Goal: Transaction & Acquisition: Purchase product/service

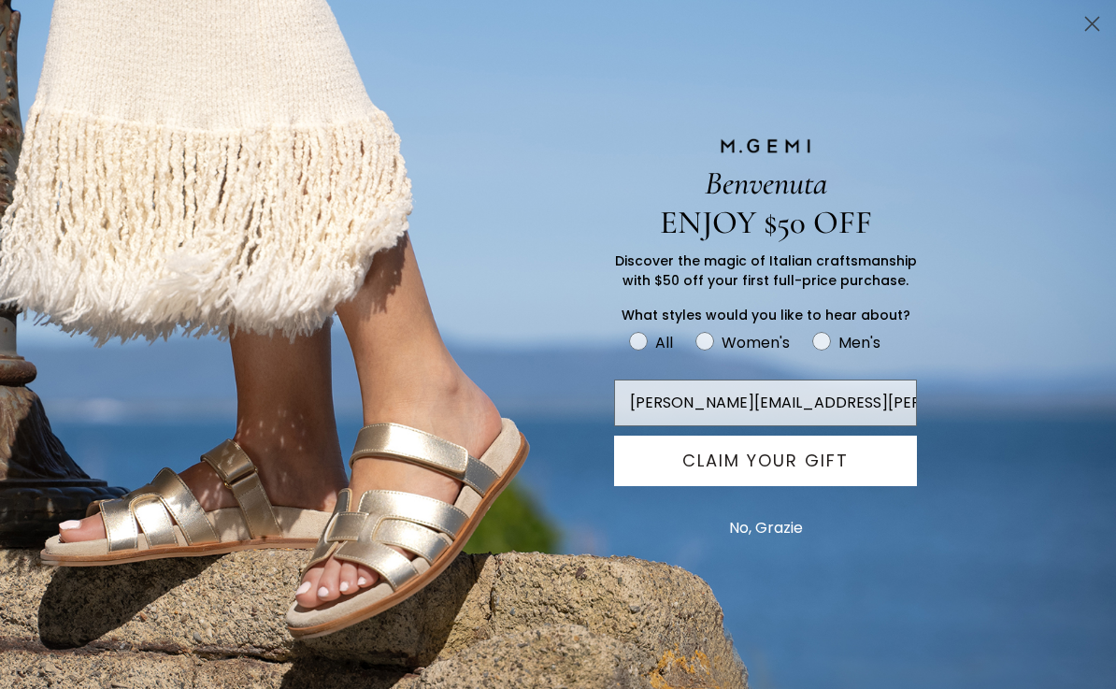
type input "robert.lamm@gmail.com"
click at [662, 464] on button "CLAIM YOUR GIFT" at bounding box center [765, 460] width 303 height 50
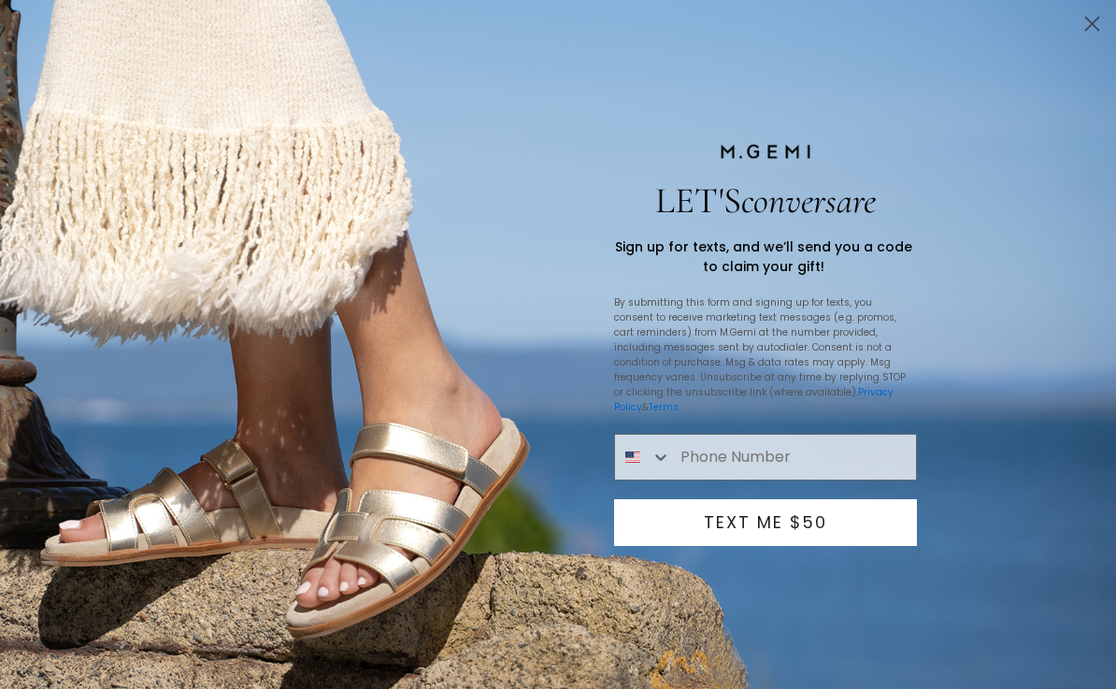
type input "561-451-5088"
click at [725, 526] on button "TEXT ME $50" at bounding box center [765, 522] width 303 height 47
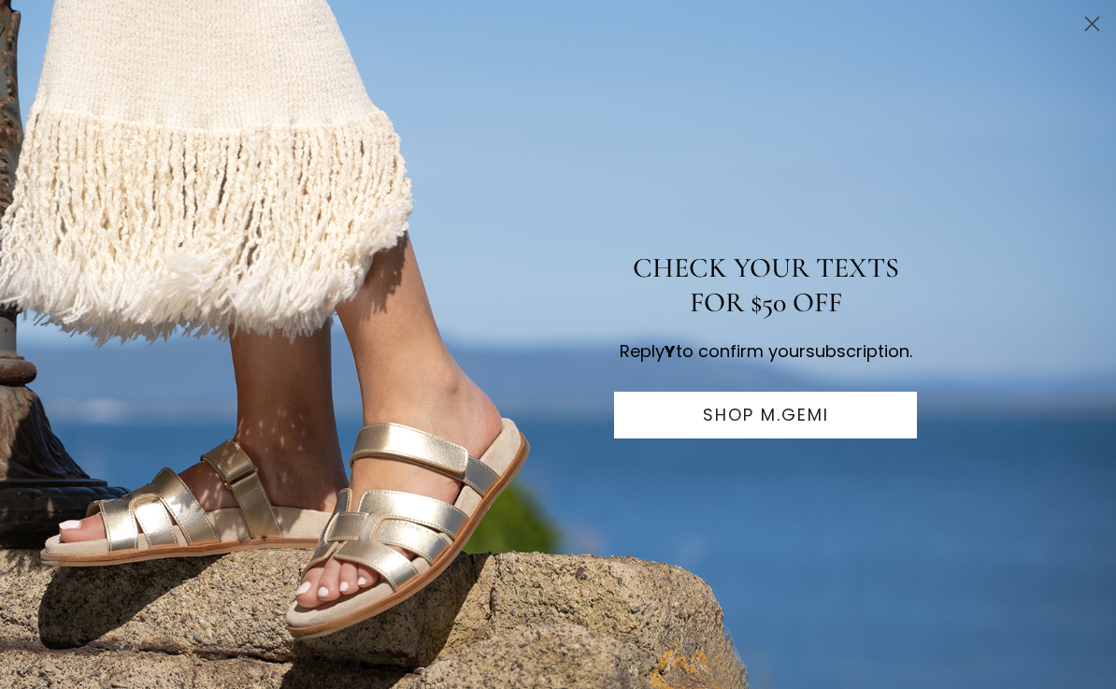
click at [648, 419] on button "SHOP M.GEMI" at bounding box center [765, 414] width 303 height 47
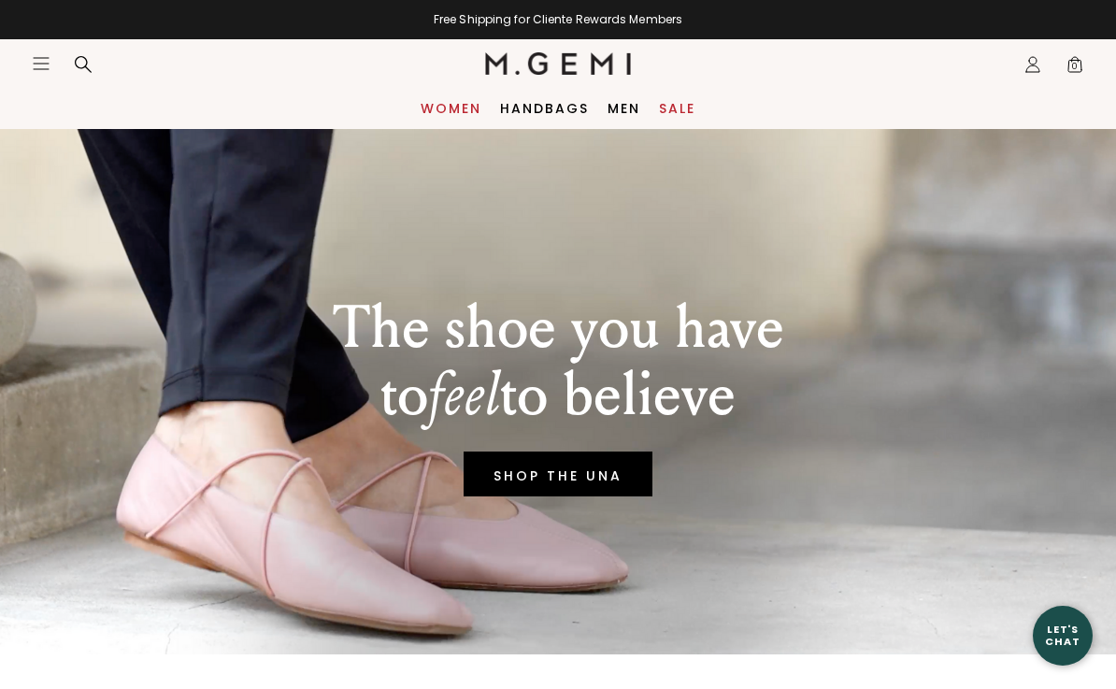
click at [438, 101] on link "Women" at bounding box center [450, 108] width 61 height 15
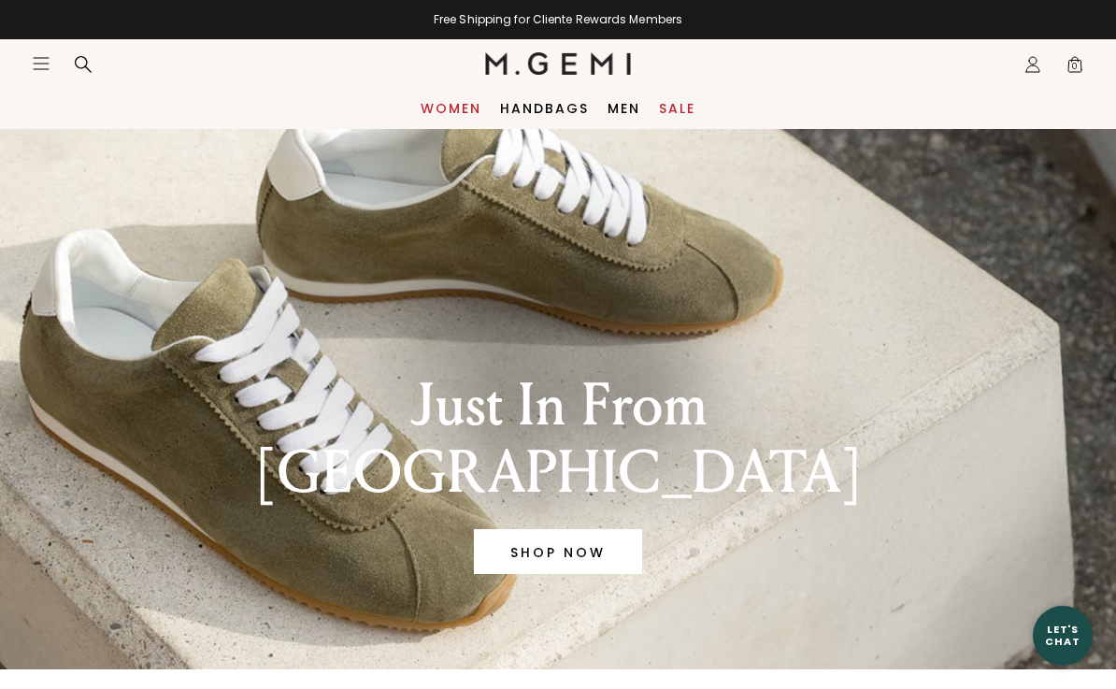
click at [438, 102] on link "Women" at bounding box center [450, 108] width 61 height 15
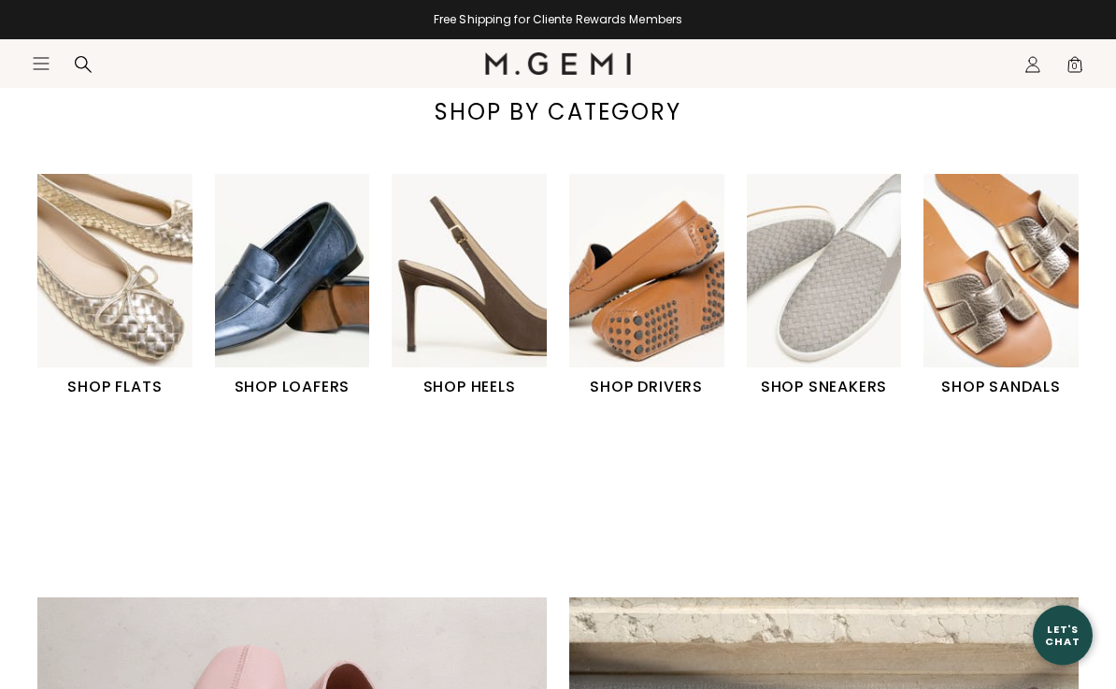
scroll to position [614, 0]
click at [138, 343] on img "1 / 6" at bounding box center [114, 270] width 155 height 193
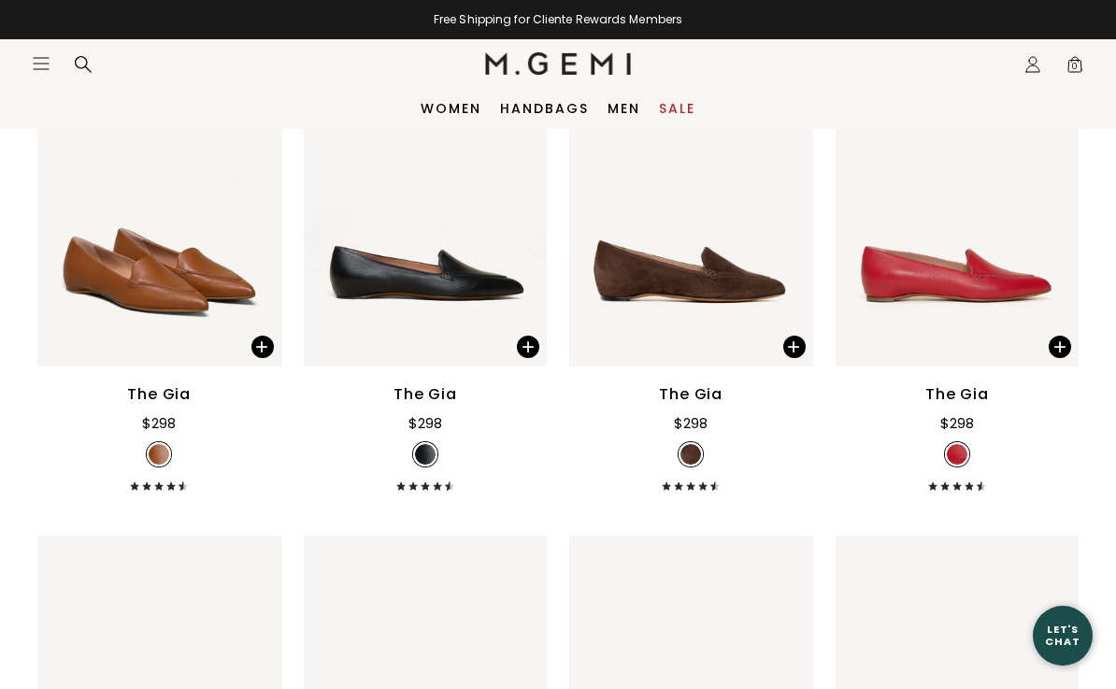
scroll to position [1367, 0]
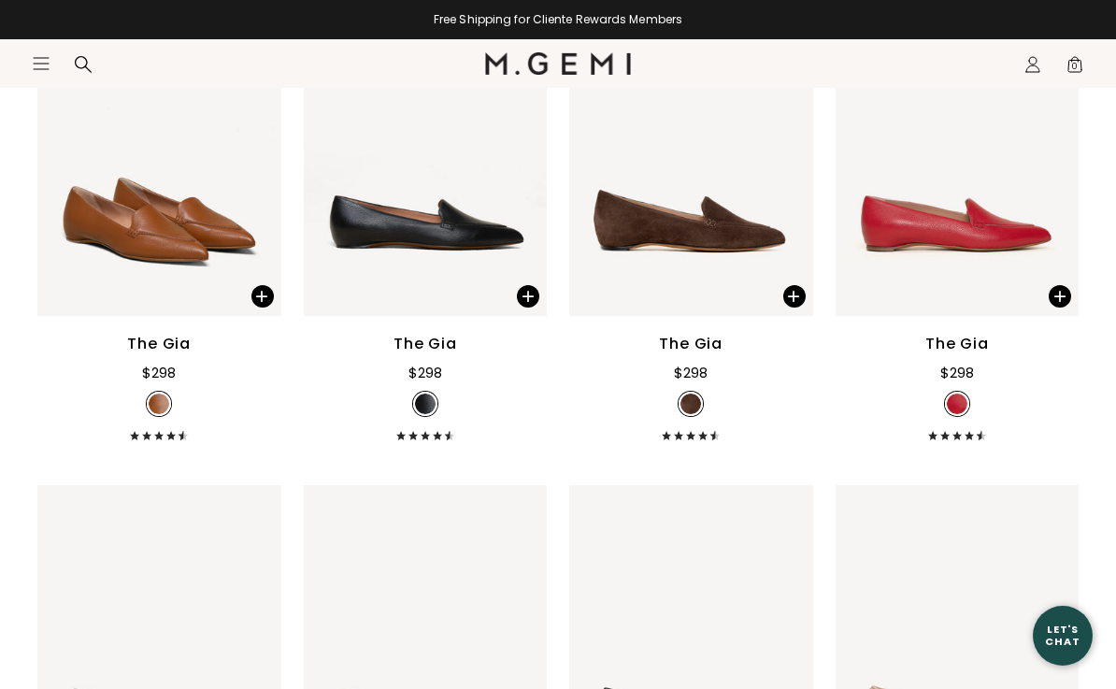
click at [135, 440] on icon at bounding box center [132, 435] width 5 height 9
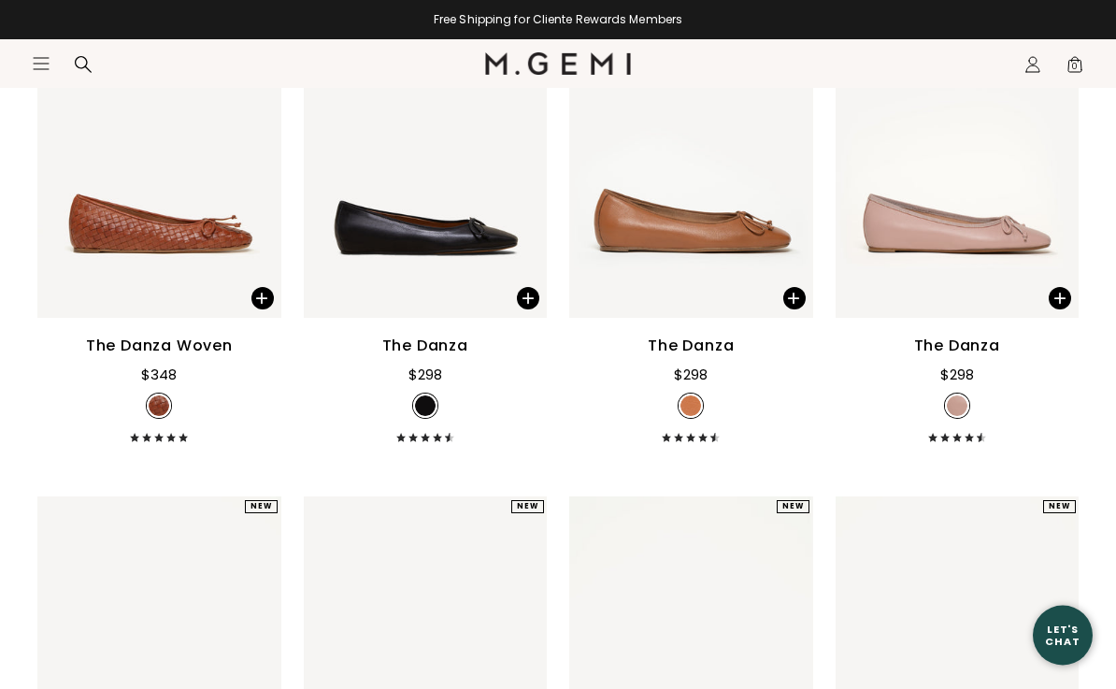
scroll to position [2354, 0]
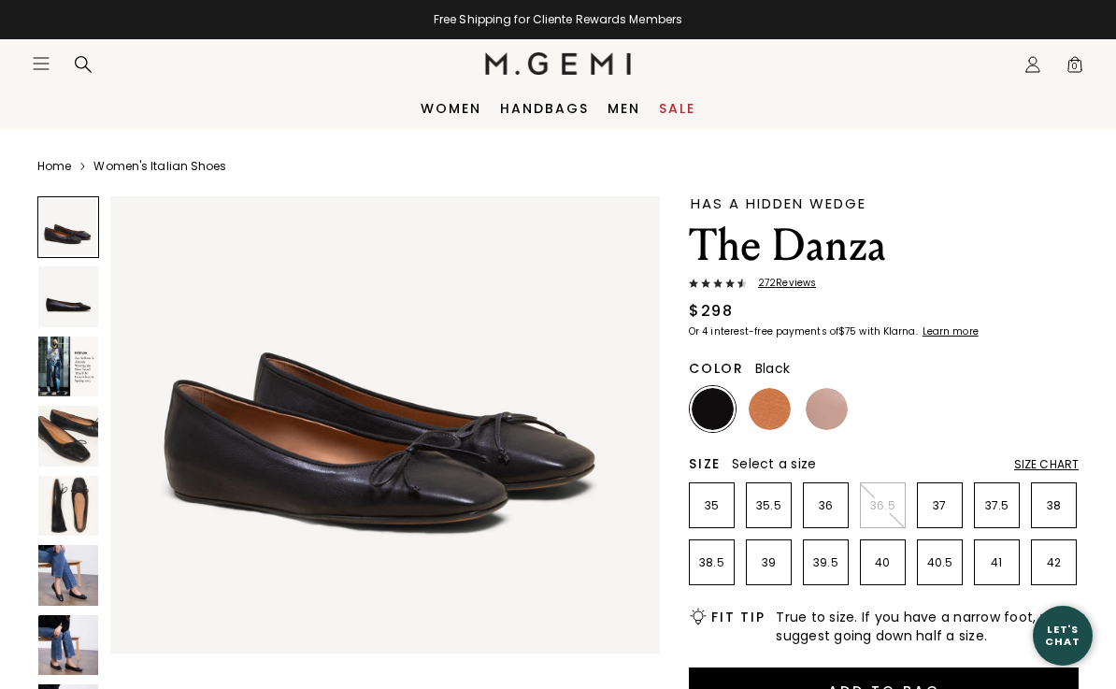
scroll to position [98, 0]
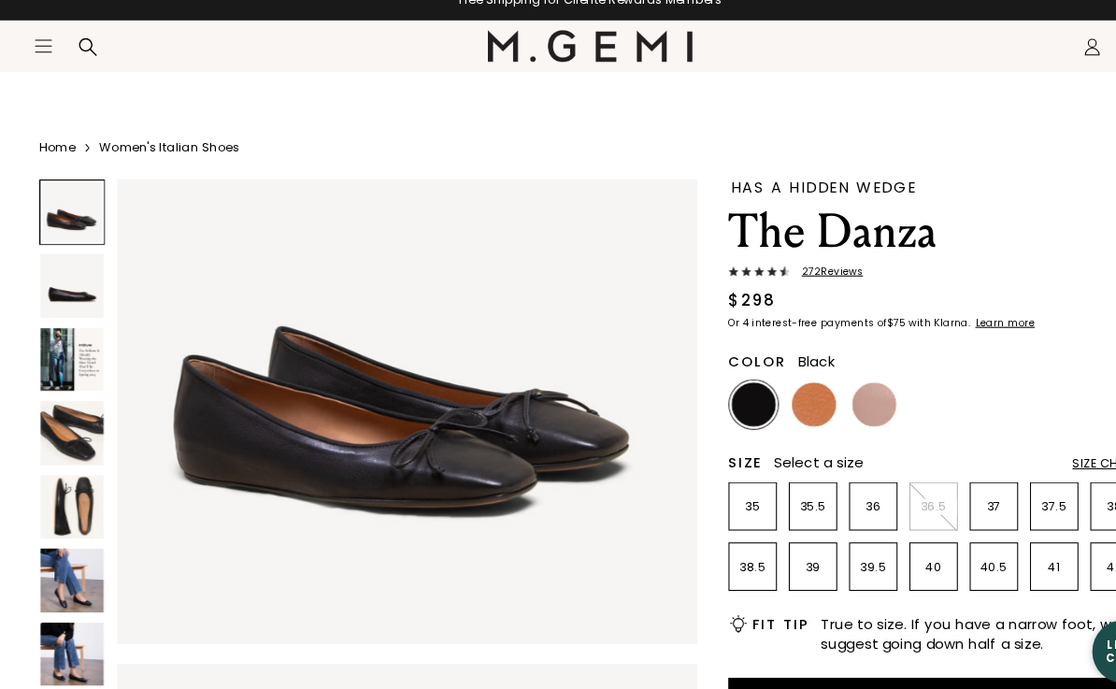
scroll to position [7, 0]
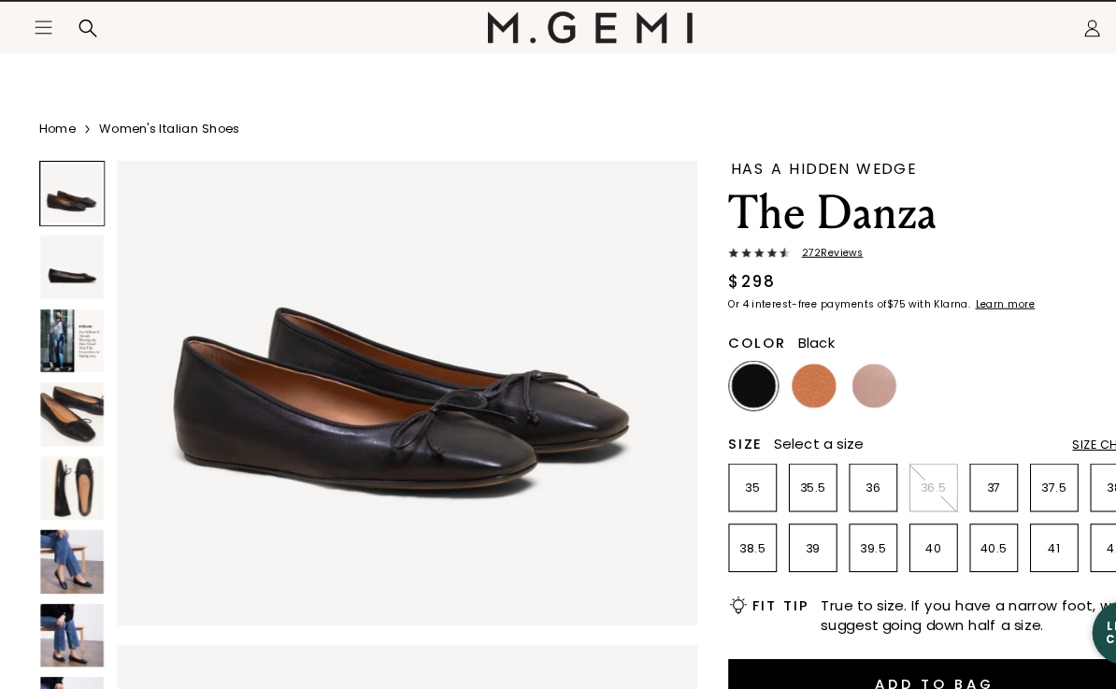
click at [57, 262] on img at bounding box center [68, 290] width 60 height 60
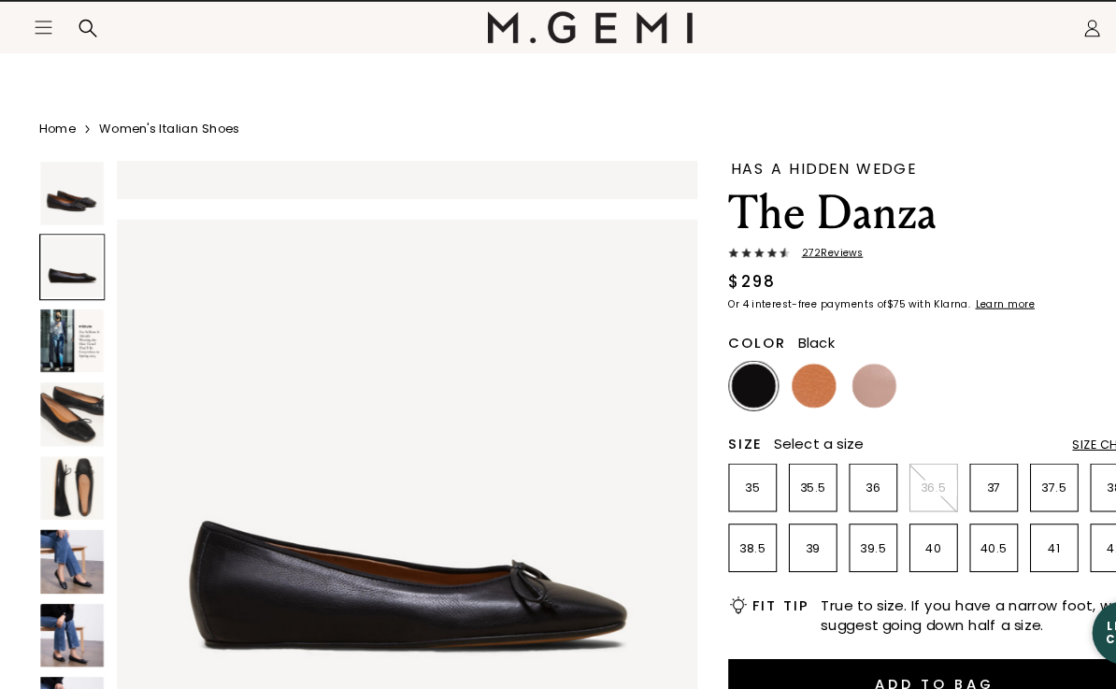
scroll to position [568, 0]
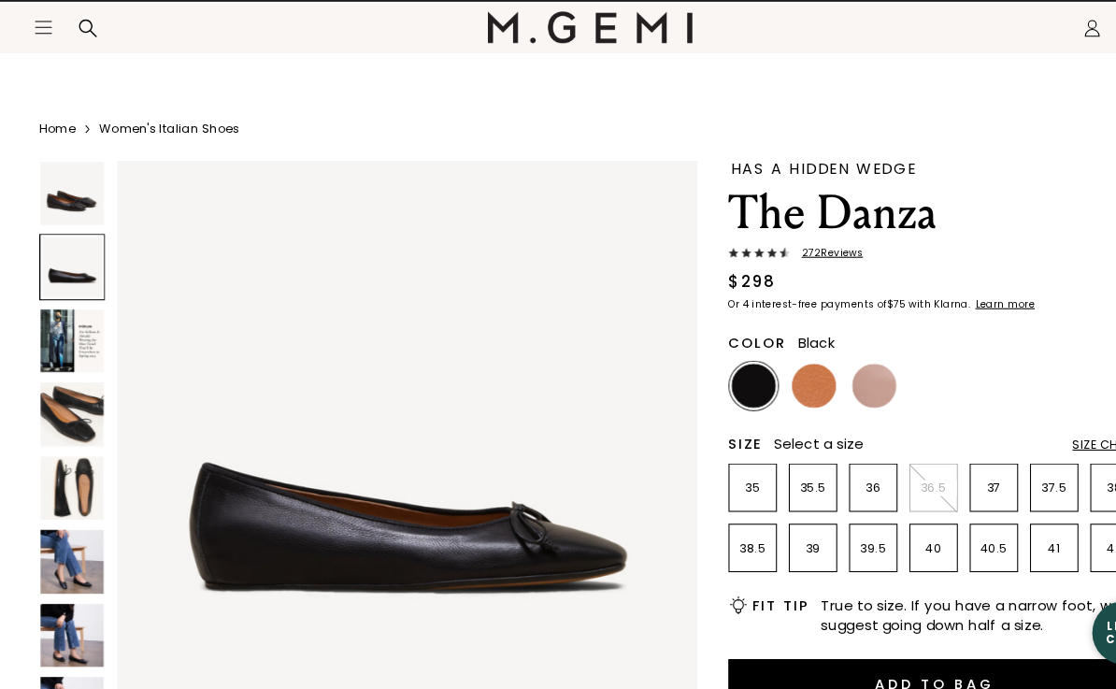
click at [58, 399] on img at bounding box center [68, 429] width 60 height 60
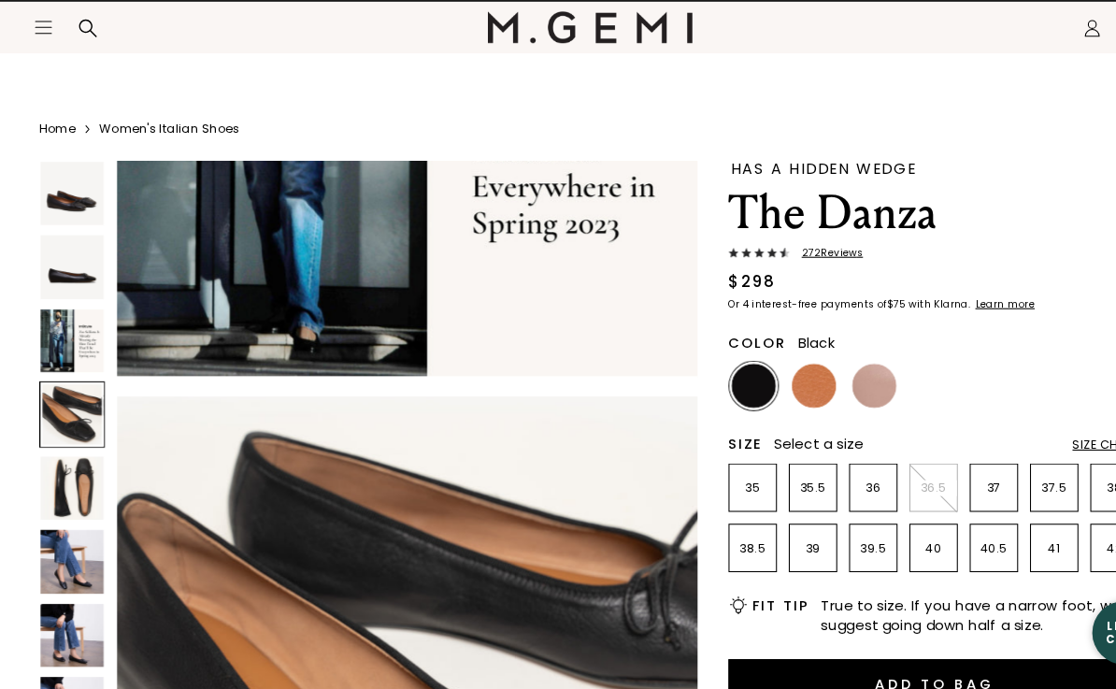
scroll to position [1703, 0]
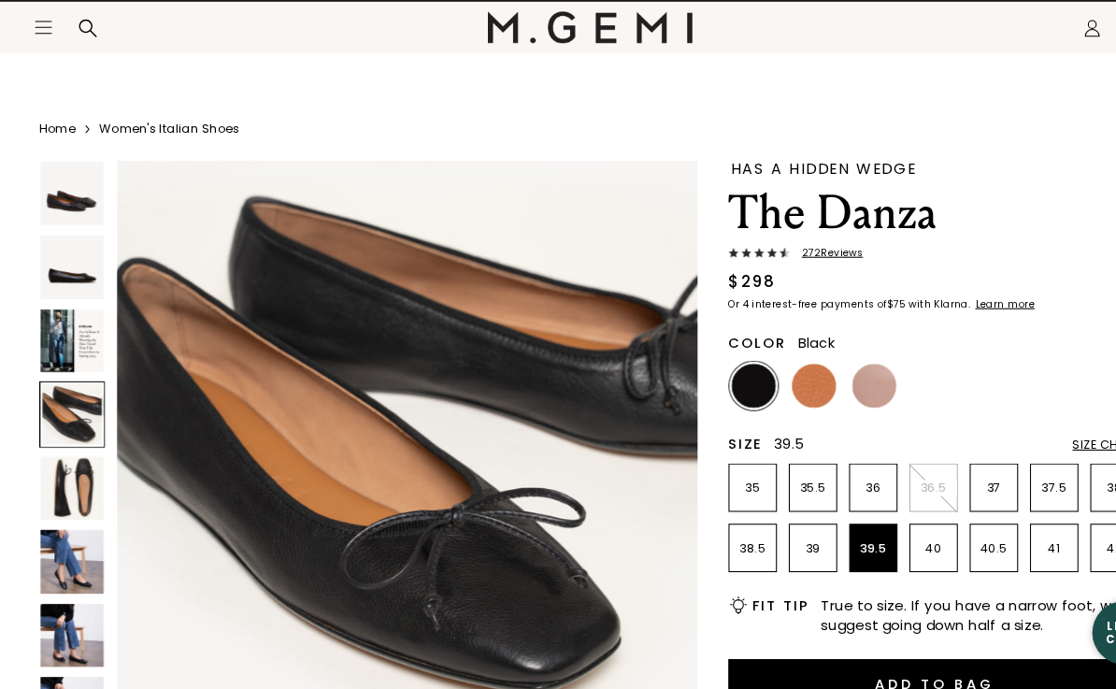
click at [816, 548] on p "39.5" at bounding box center [825, 555] width 44 height 15
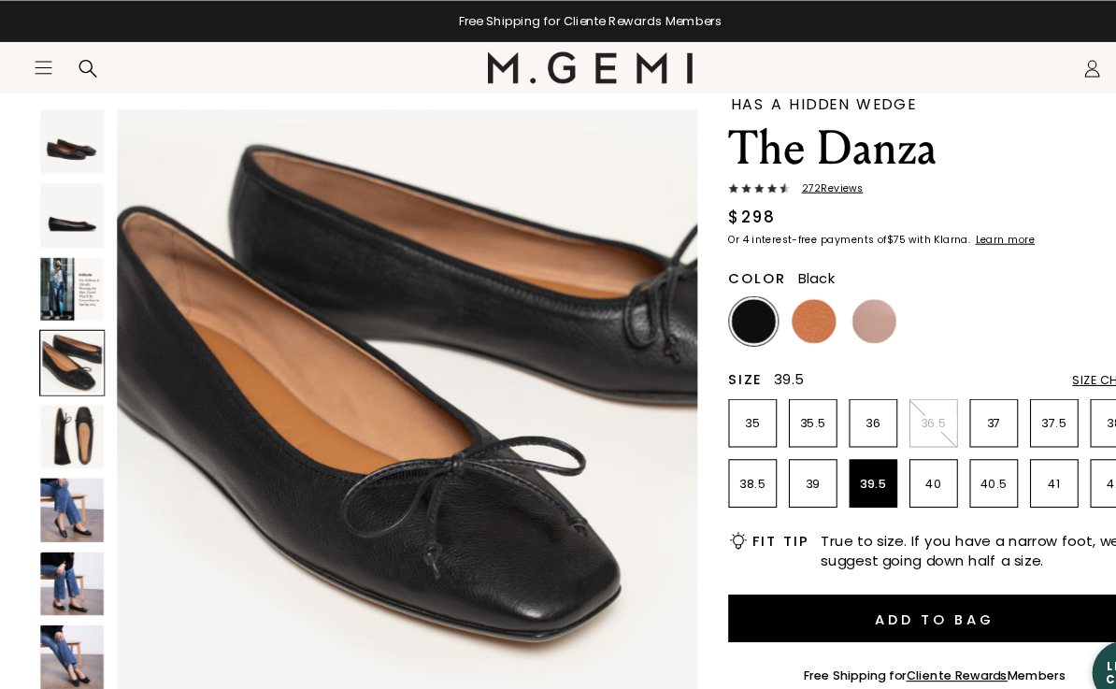
scroll to position [106, 0]
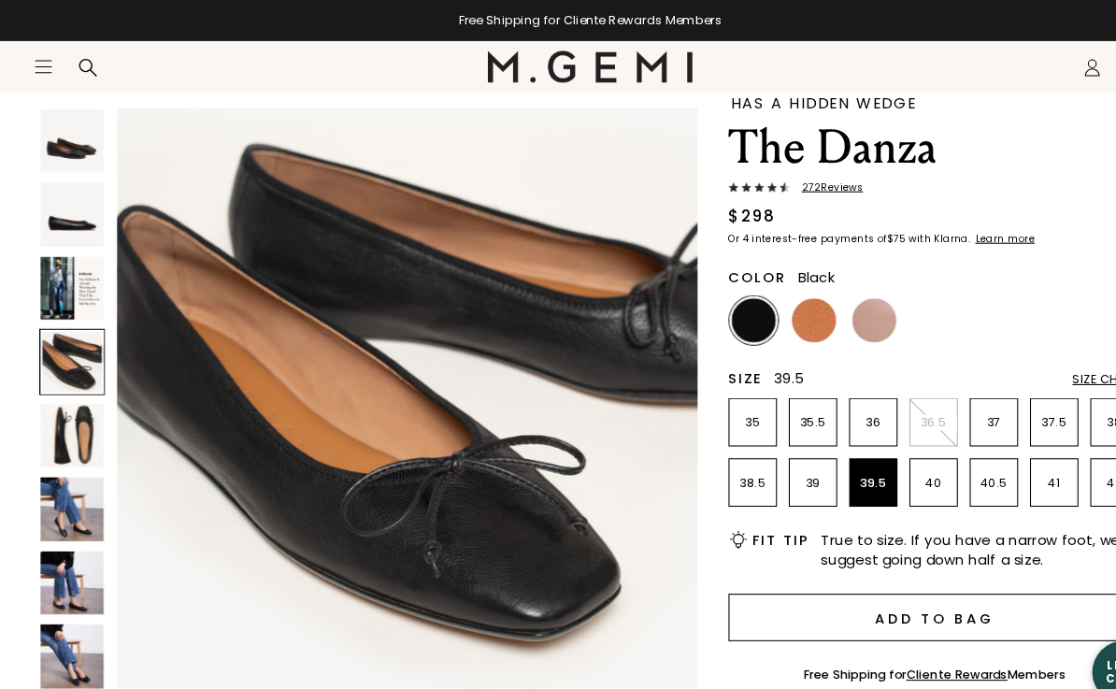
click at [731, 583] on button "Add to Bag" at bounding box center [884, 583] width 390 height 45
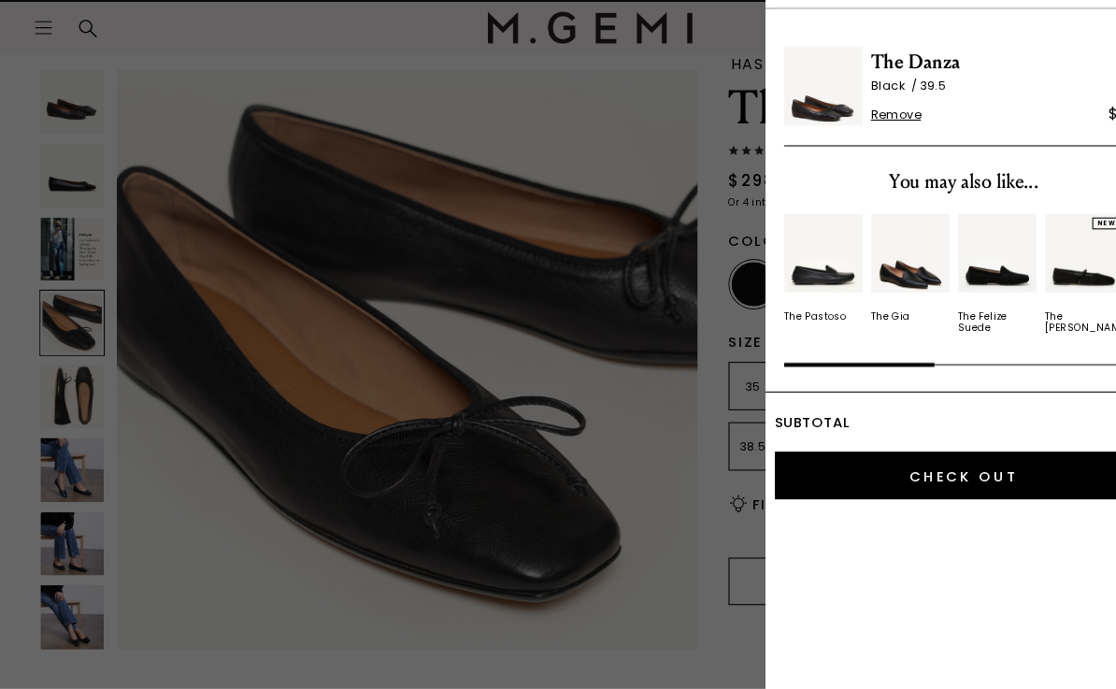
scroll to position [0, 0]
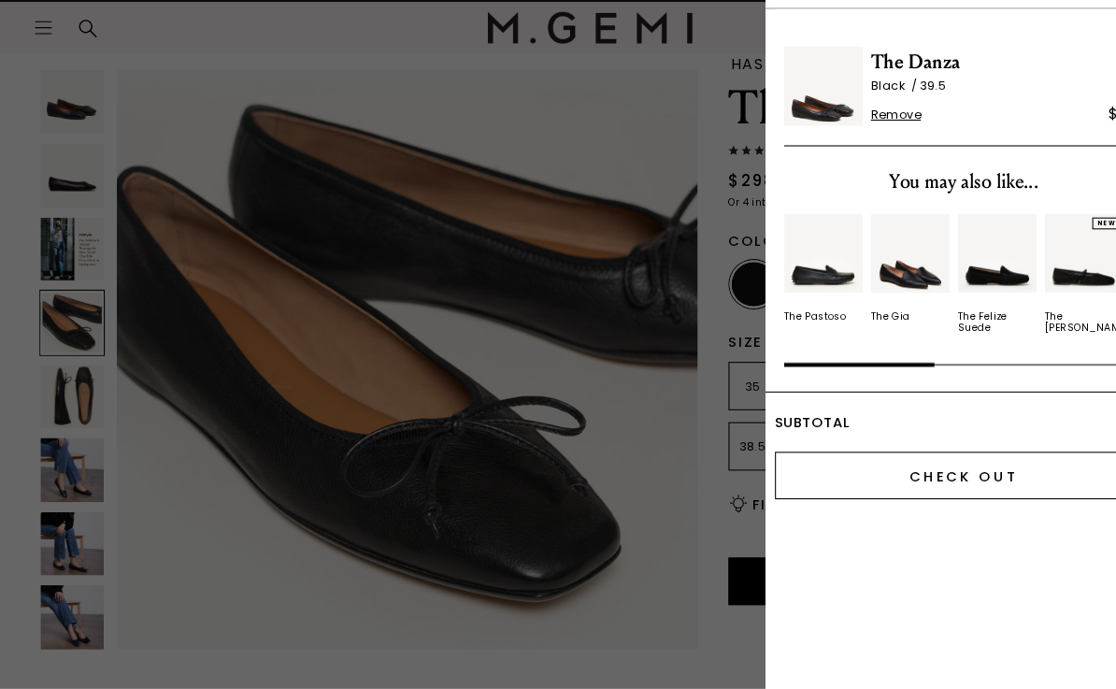
click at [807, 464] on input "Check Out" at bounding box center [910, 486] width 357 height 45
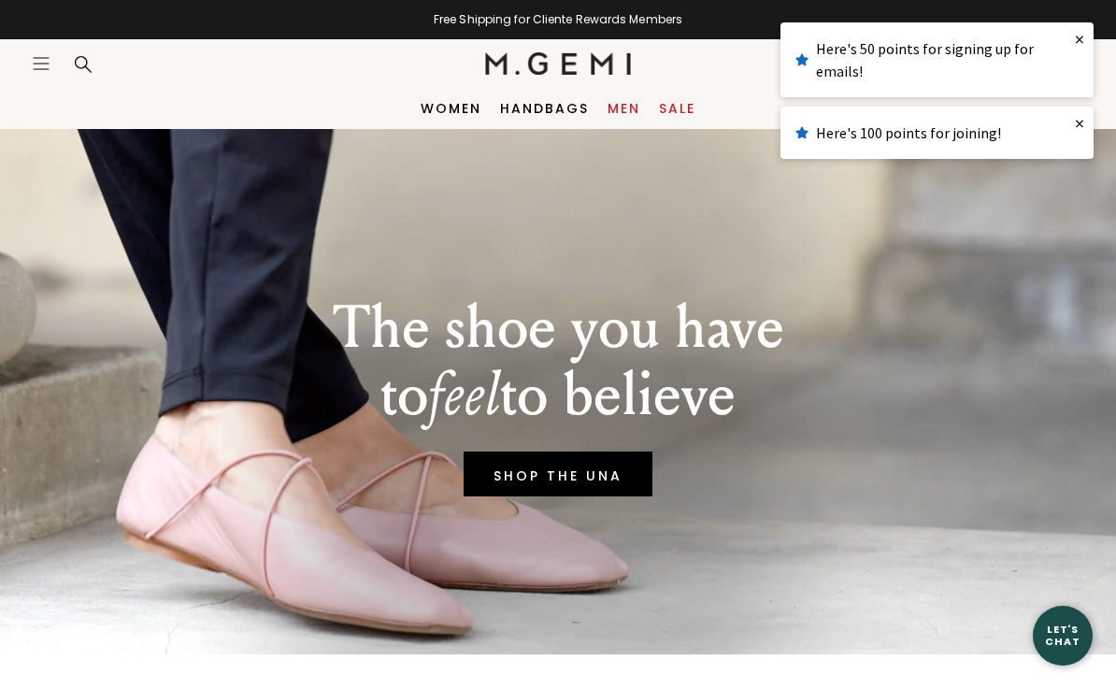
click at [623, 101] on link "Men" at bounding box center [623, 108] width 33 height 15
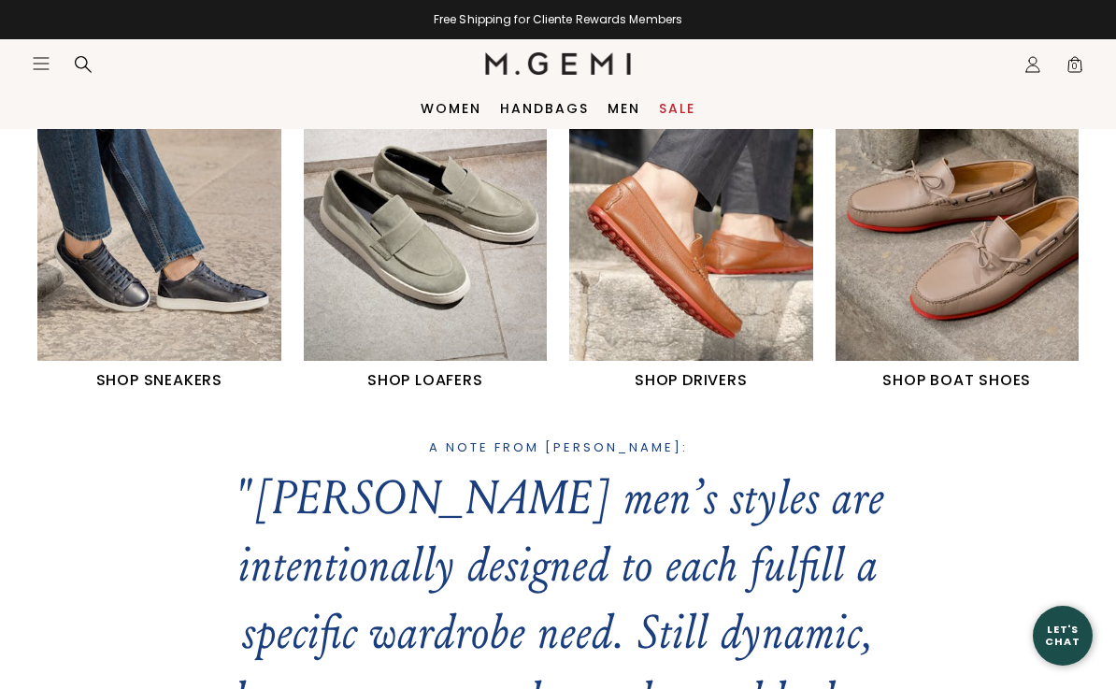
scroll to position [779, 0]
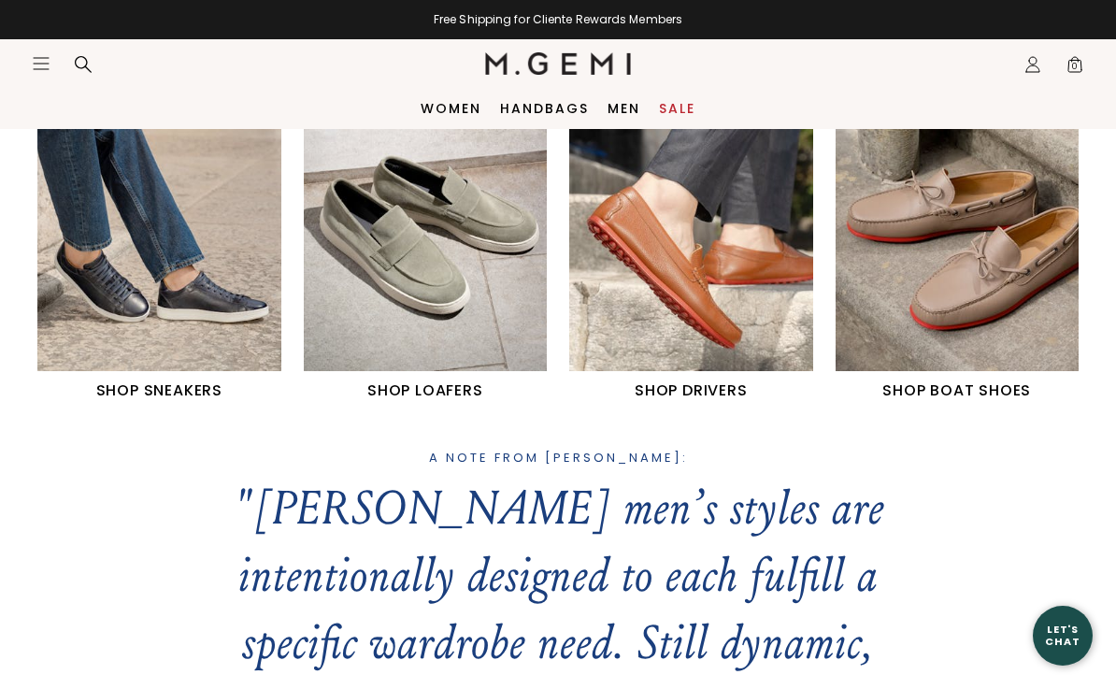
click at [367, 326] on img "2 / 4" at bounding box center [426, 218] width 244 height 305
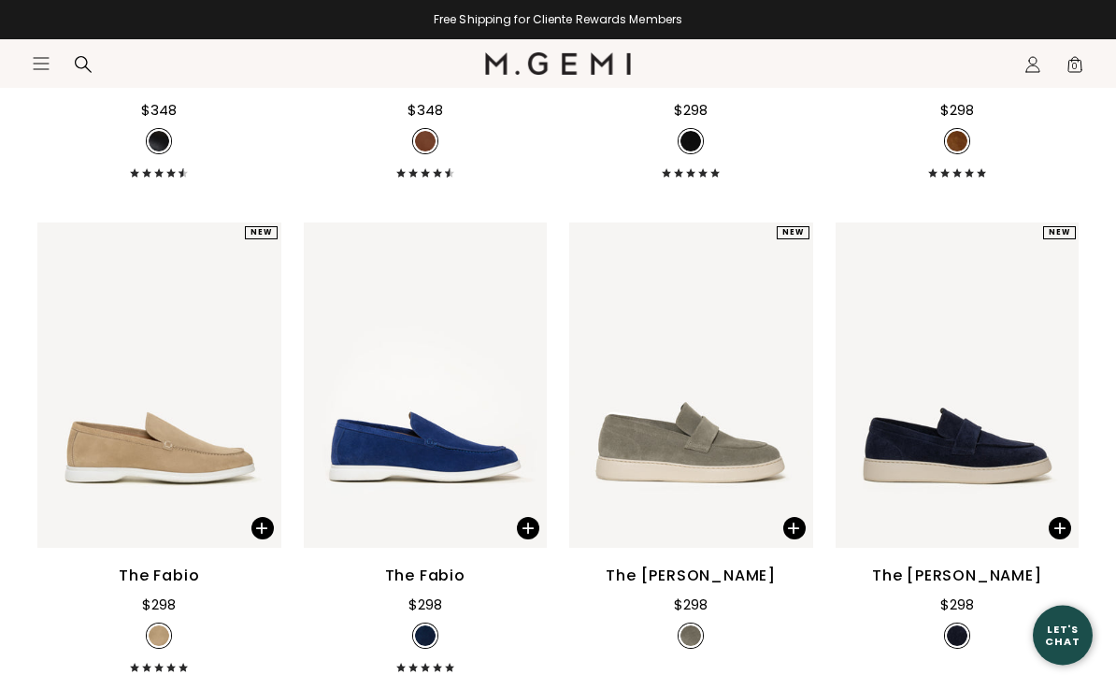
scroll to position [641, 0]
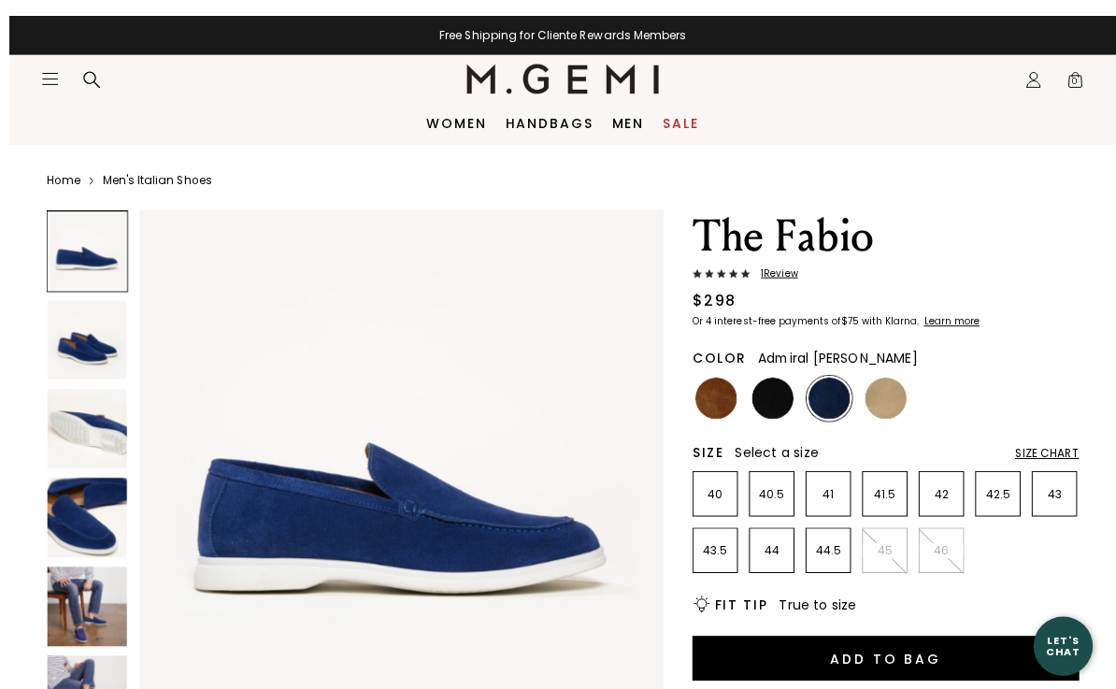
scroll to position [19, 0]
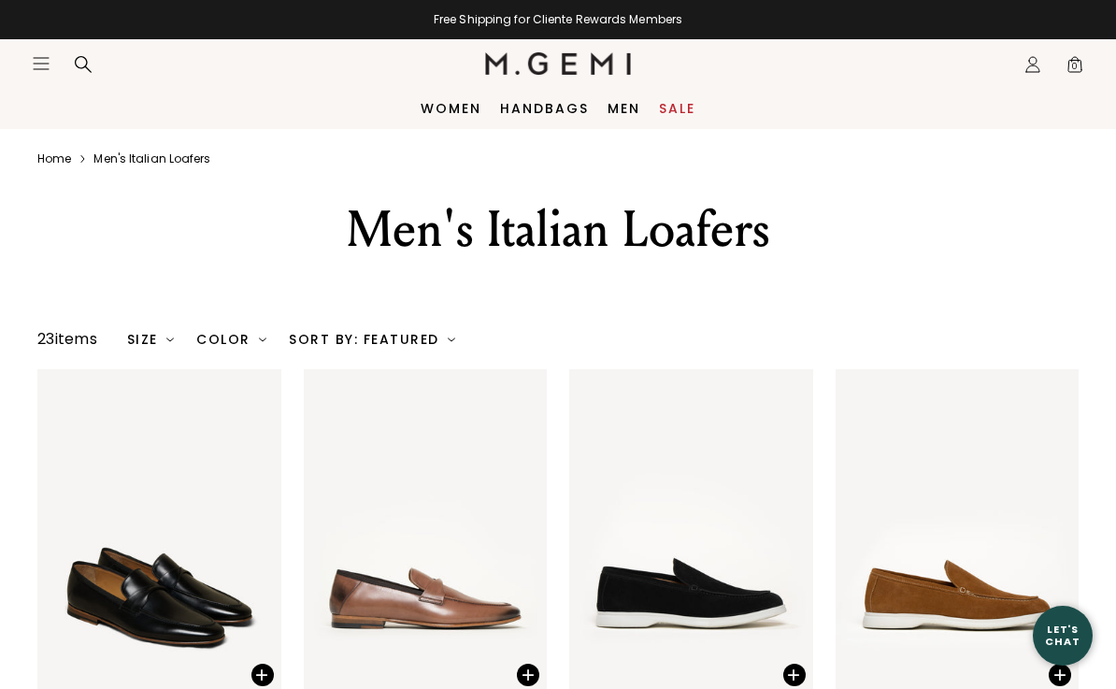
click at [1015, 57] on div "Icons/20x20/profile@2x Sign Out Orders Rewards Refer a Friend Address Book Call…" at bounding box center [1032, 64] width 37 height 49
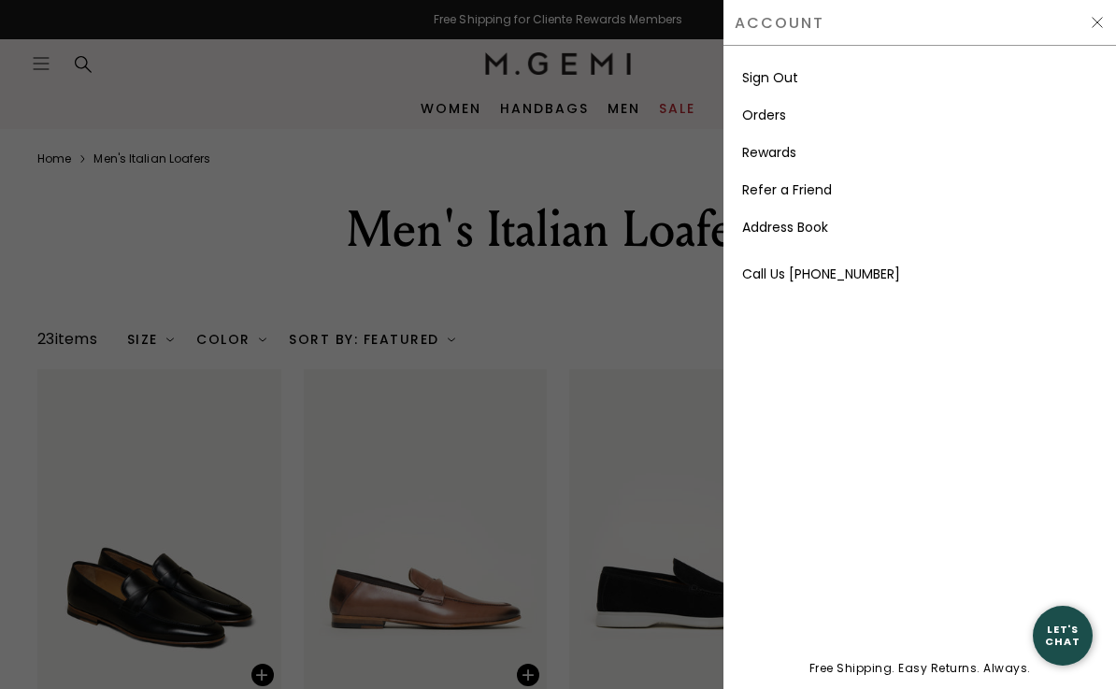
click at [753, 110] on link "Orders" at bounding box center [764, 115] width 44 height 19
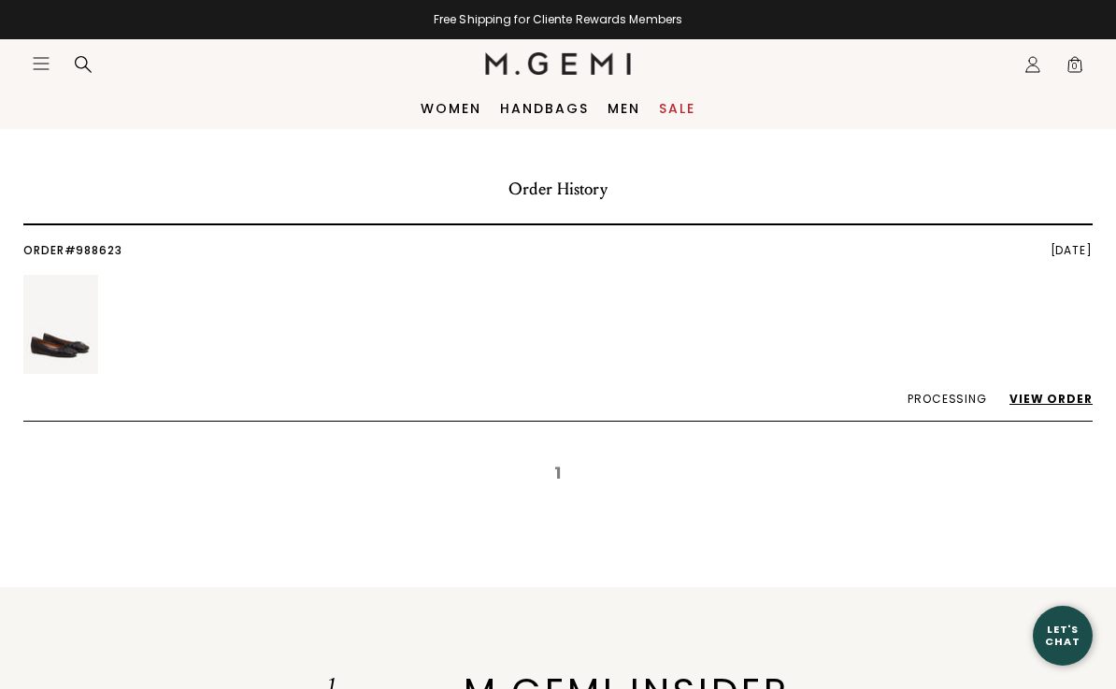
click at [61, 344] on img at bounding box center [60, 324] width 75 height 99
click at [54, 341] on img at bounding box center [60, 324] width 75 height 99
click at [1037, 391] on link "View Order" at bounding box center [1041, 399] width 102 height 16
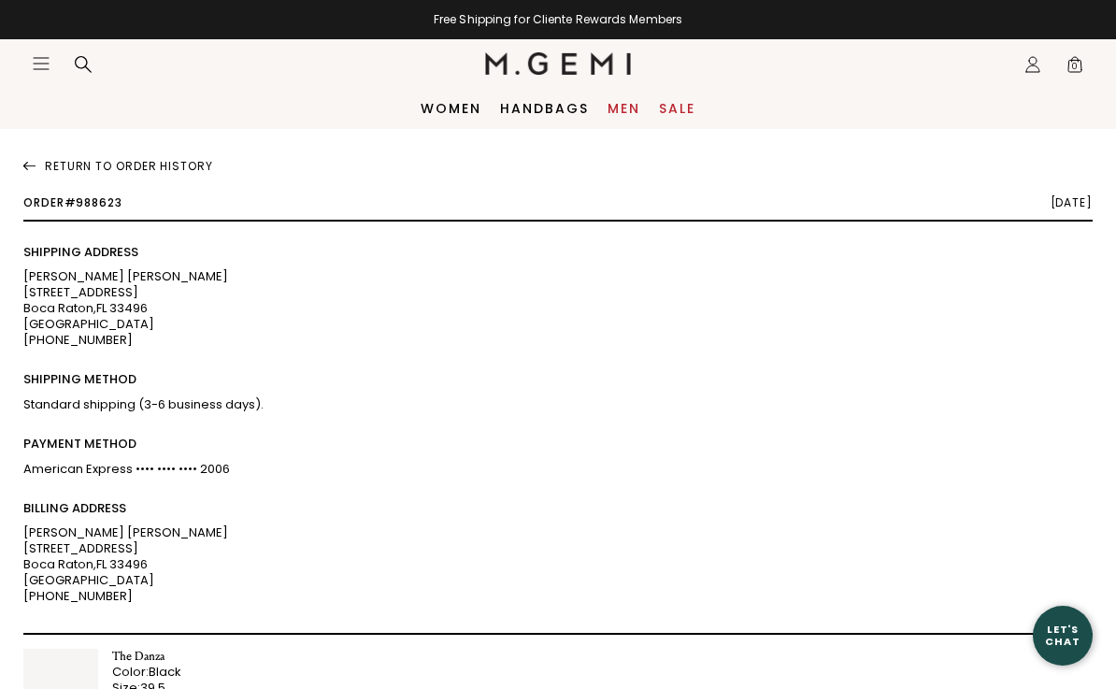
click at [618, 101] on link "Men" at bounding box center [623, 108] width 33 height 15
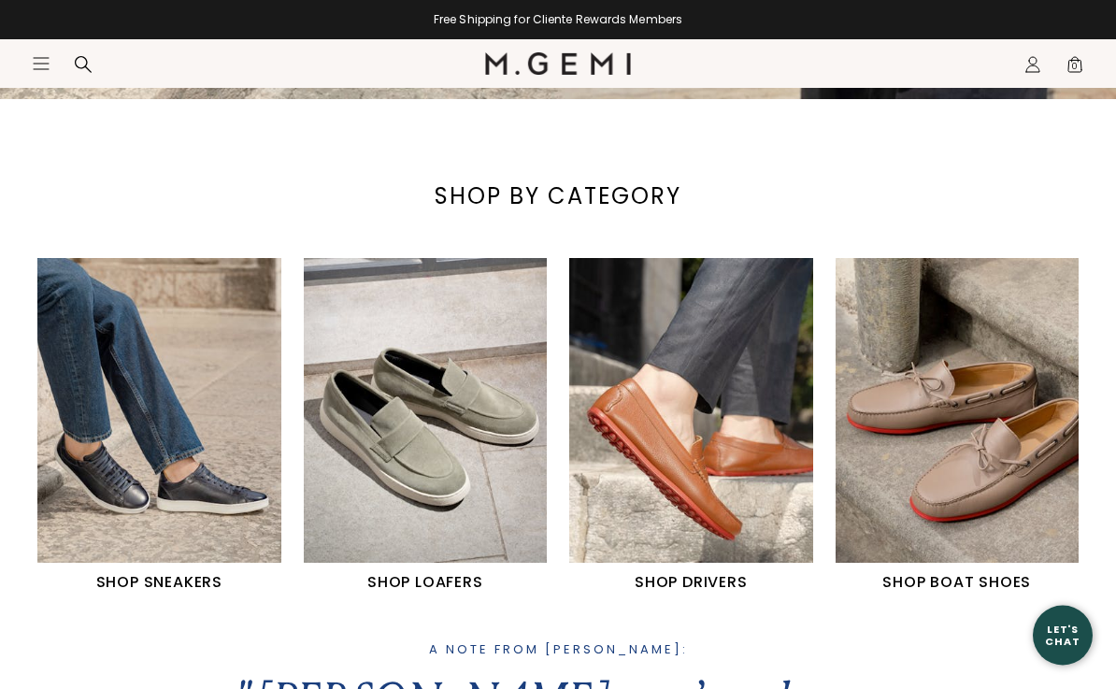
scroll to position [591, 0]
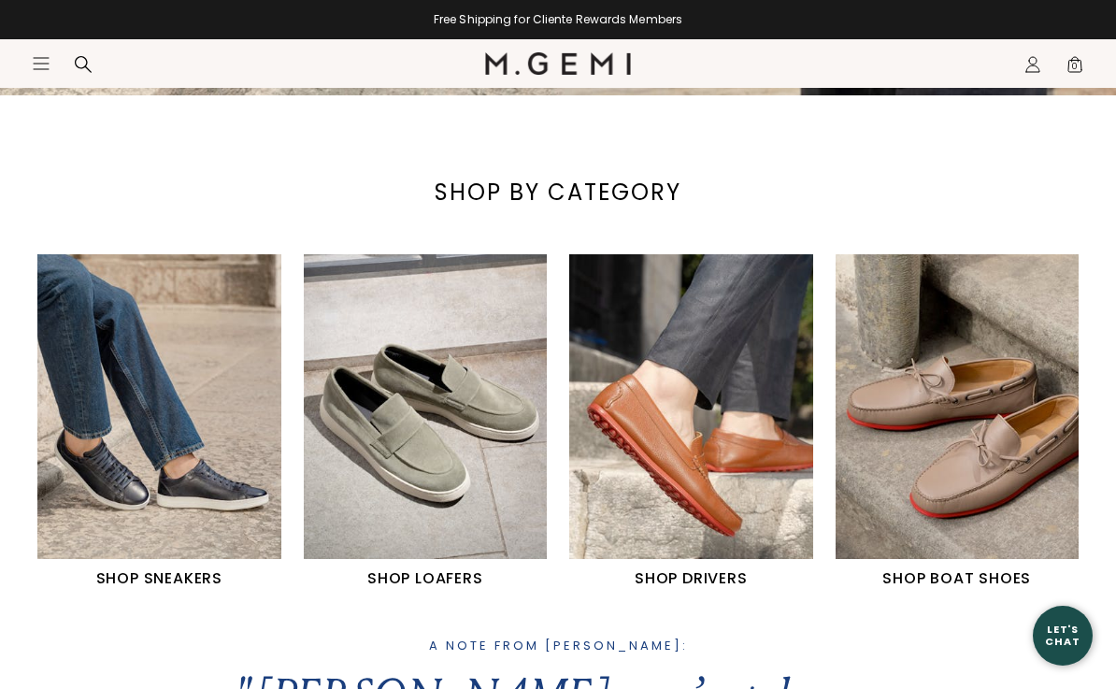
click at [626, 469] on img "3 / 4" at bounding box center [691, 406] width 244 height 305
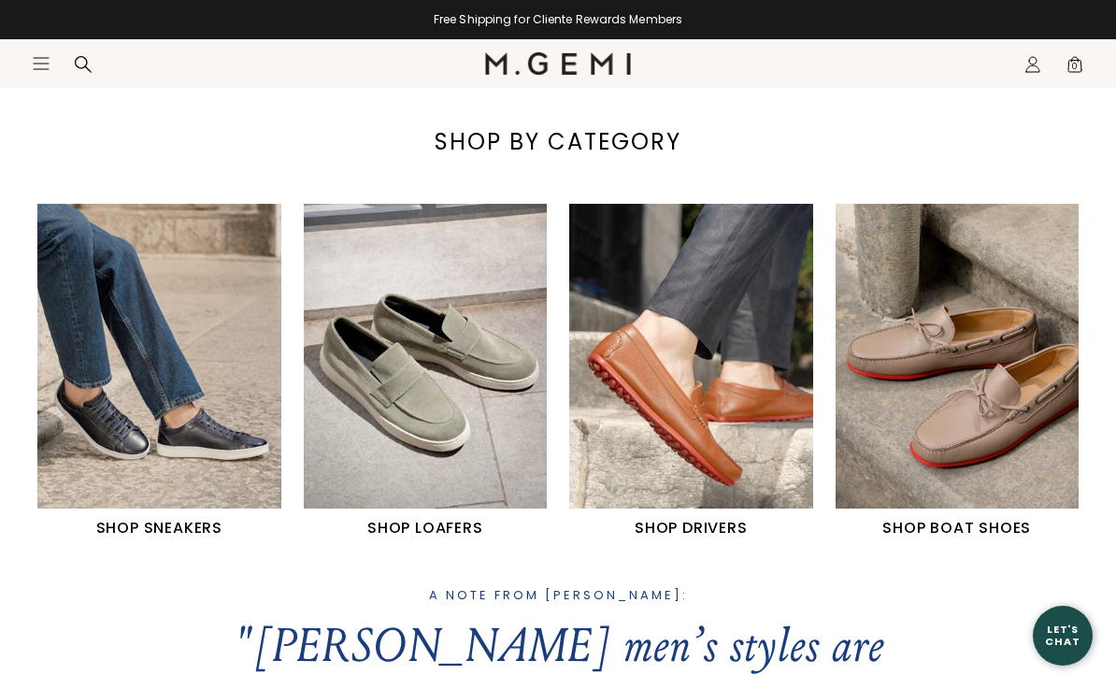
click at [455, 439] on img "2 / 4" at bounding box center [426, 356] width 244 height 305
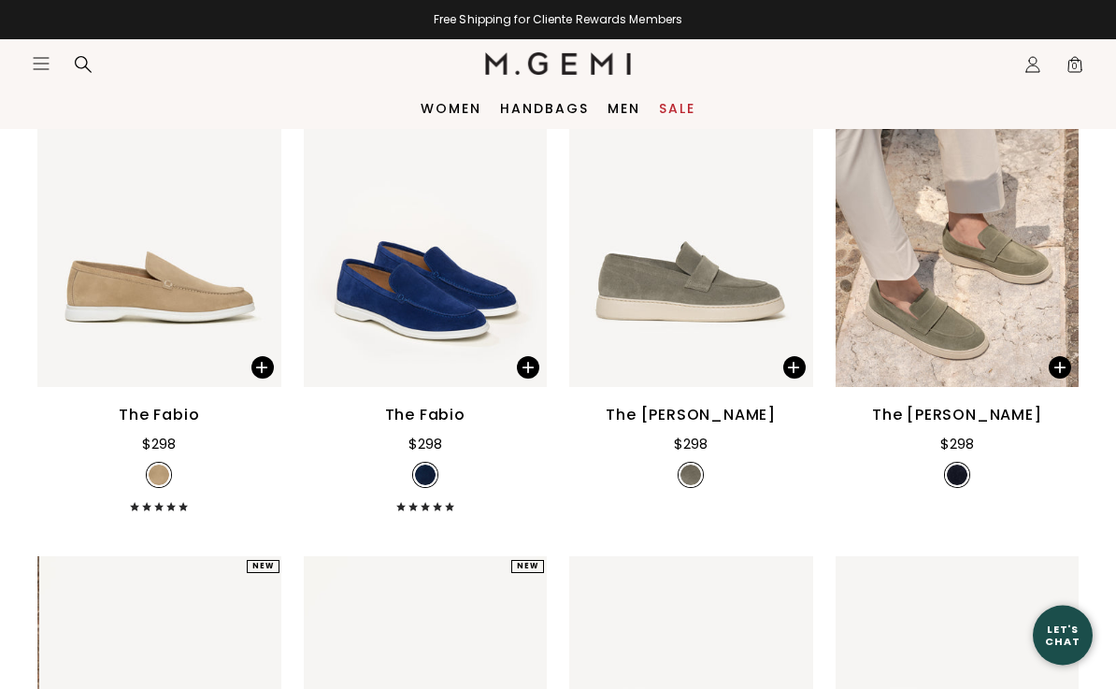
scroll to position [799, 0]
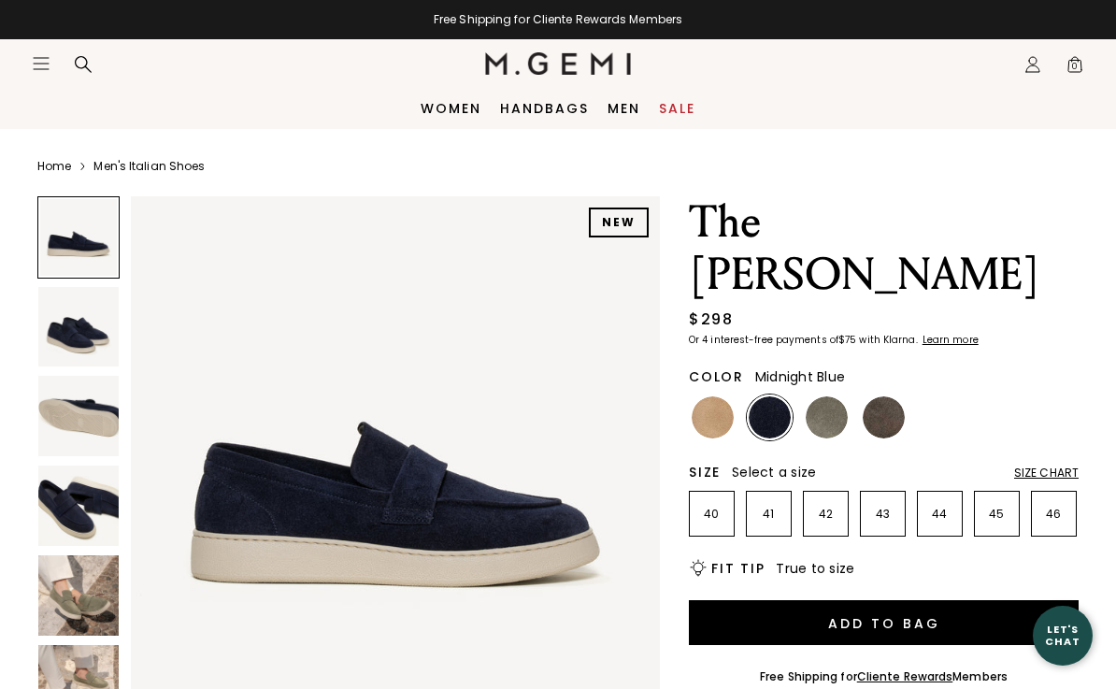
click at [72, 348] on img at bounding box center [78, 327] width 80 height 80
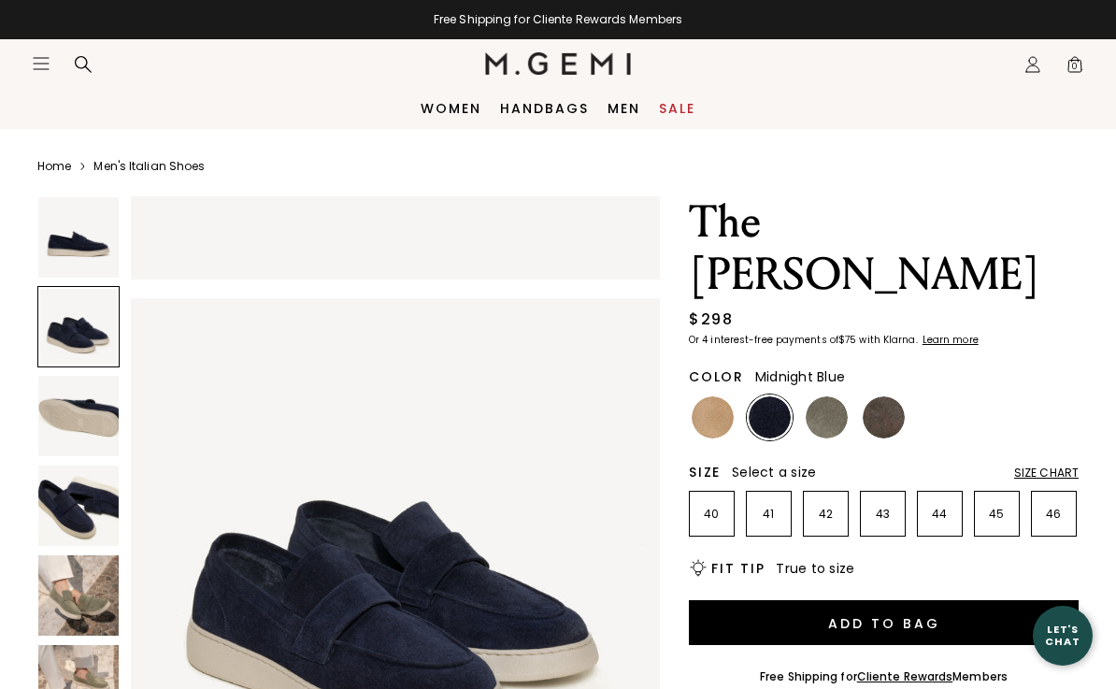
scroll to position [547, 0]
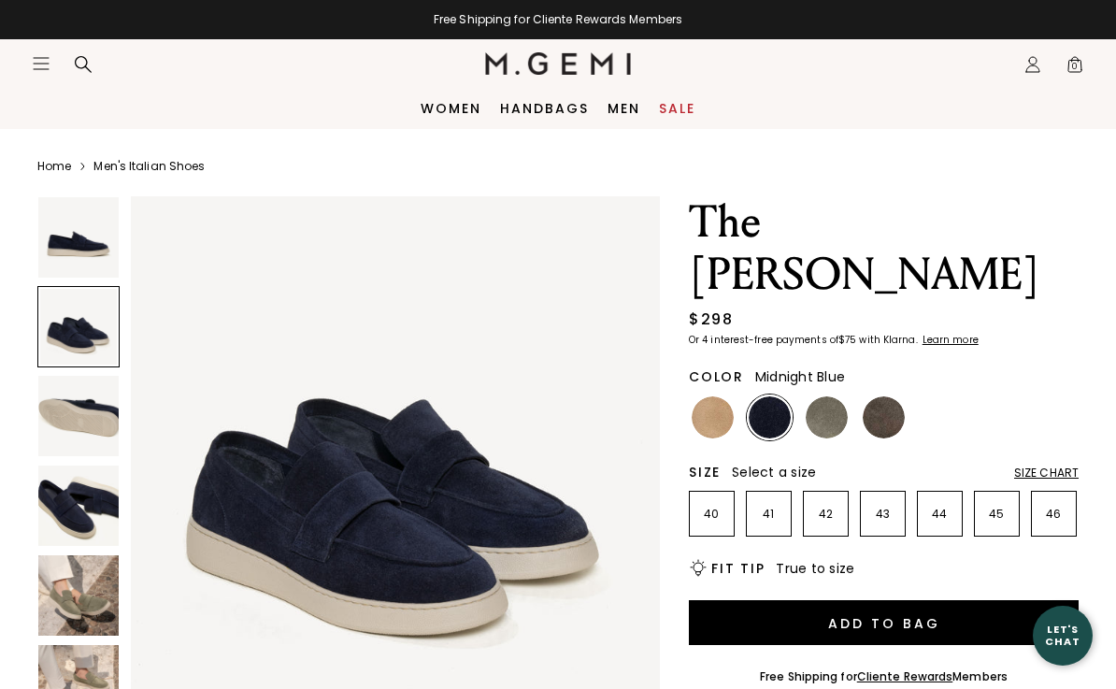
click at [83, 422] on img at bounding box center [78, 416] width 80 height 80
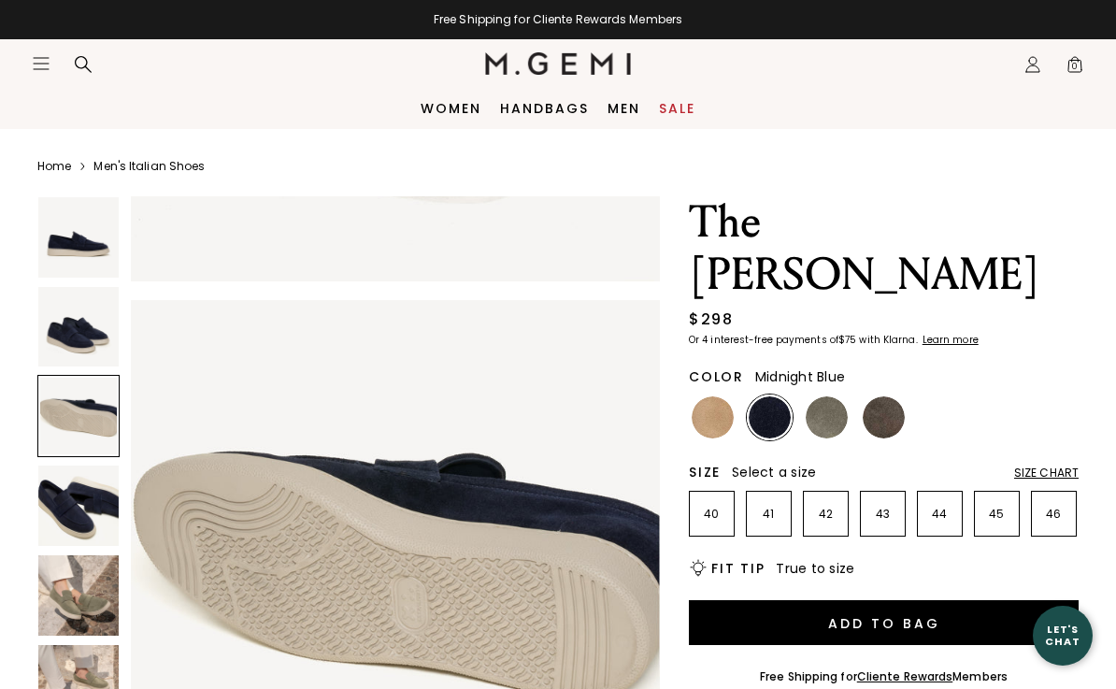
scroll to position [1096, 0]
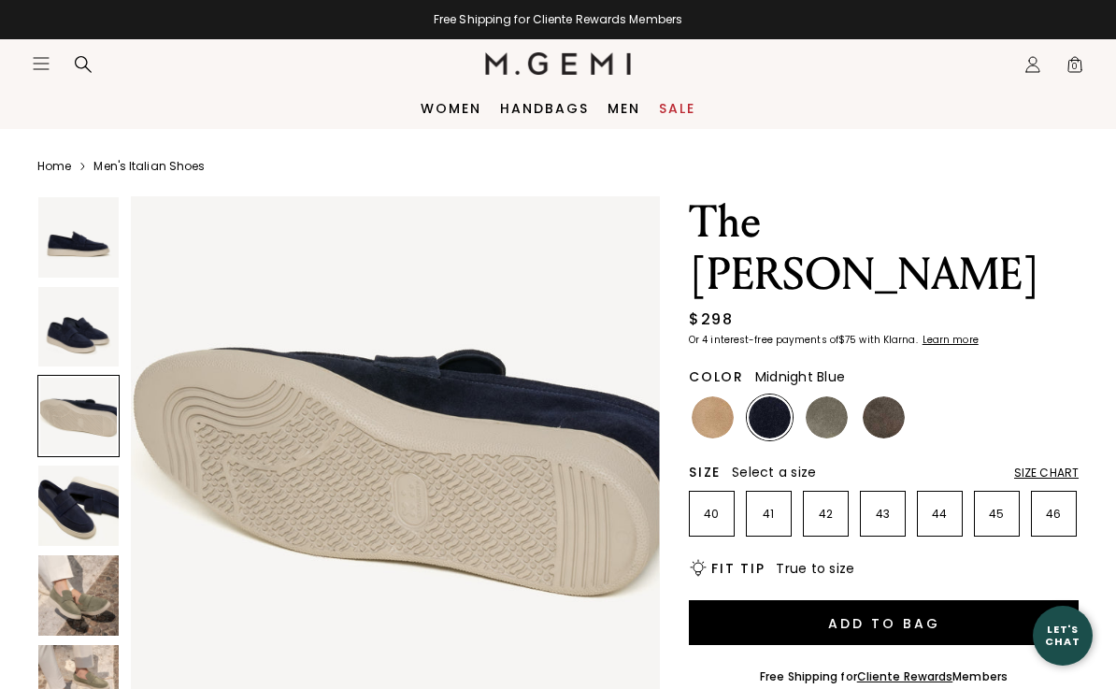
click at [73, 504] on img at bounding box center [78, 505] width 80 height 80
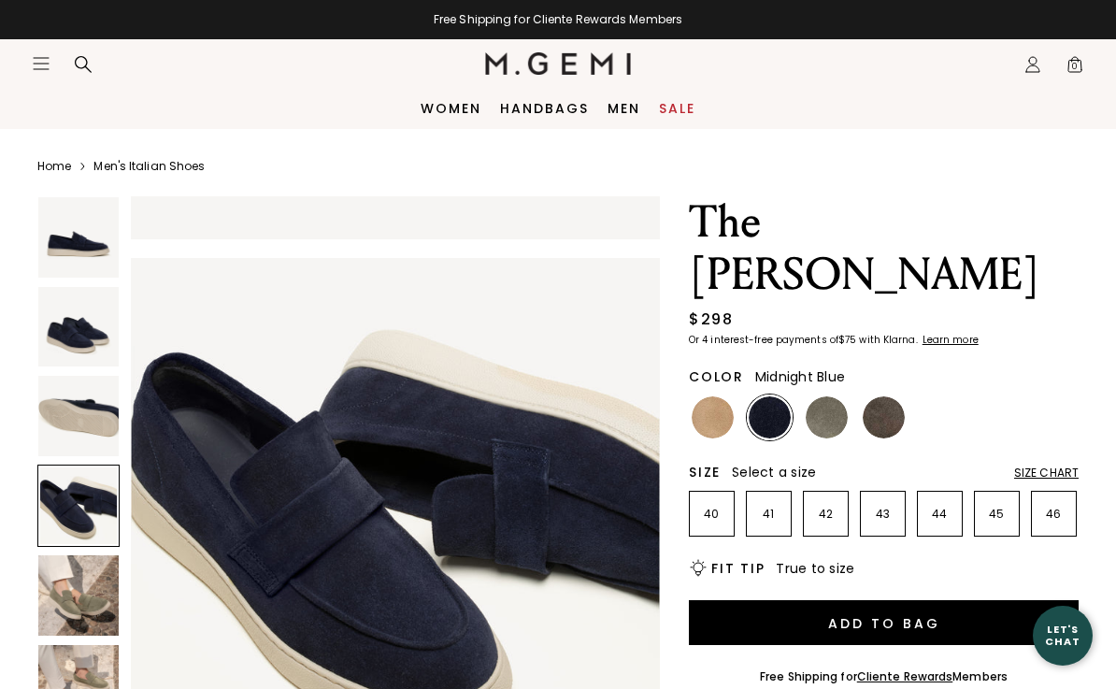
scroll to position [1643, 0]
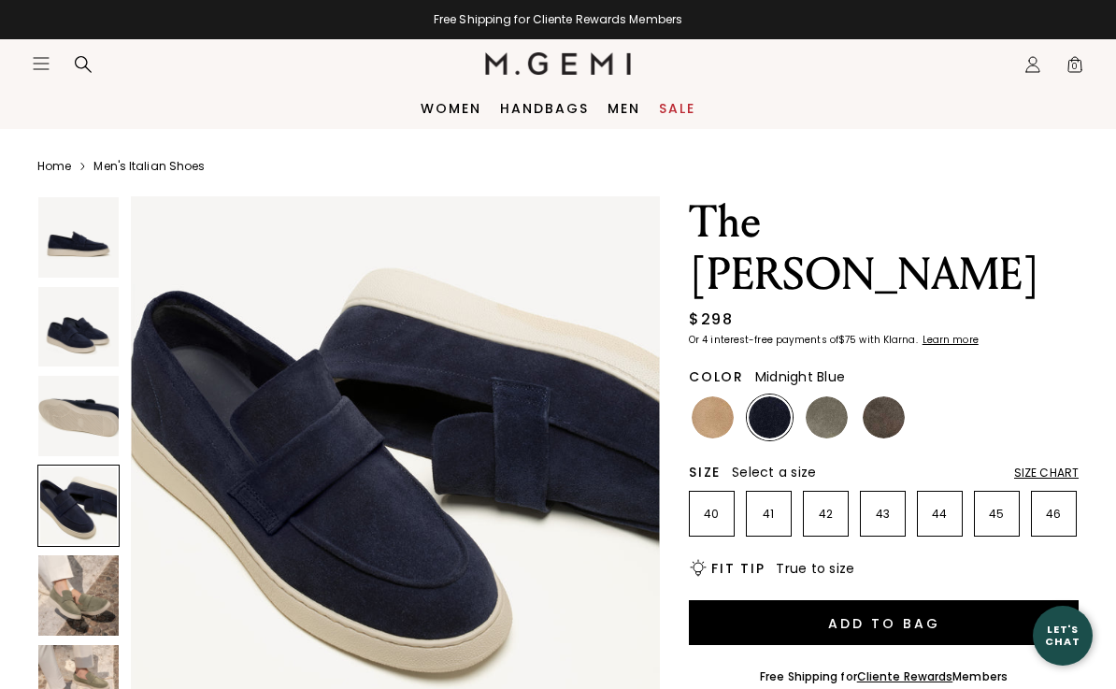
click at [74, 521] on div at bounding box center [78, 505] width 82 height 82
click at [76, 510] on div at bounding box center [78, 505] width 82 height 82
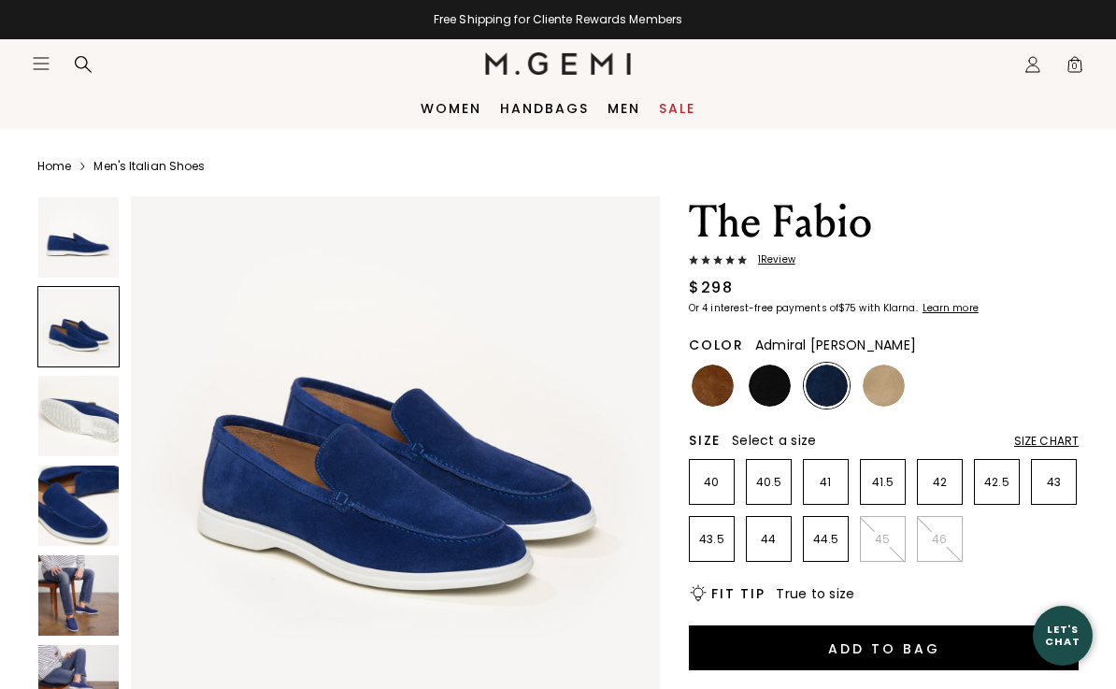
scroll to position [579, 0]
click at [64, 337] on div at bounding box center [78, 327] width 82 height 82
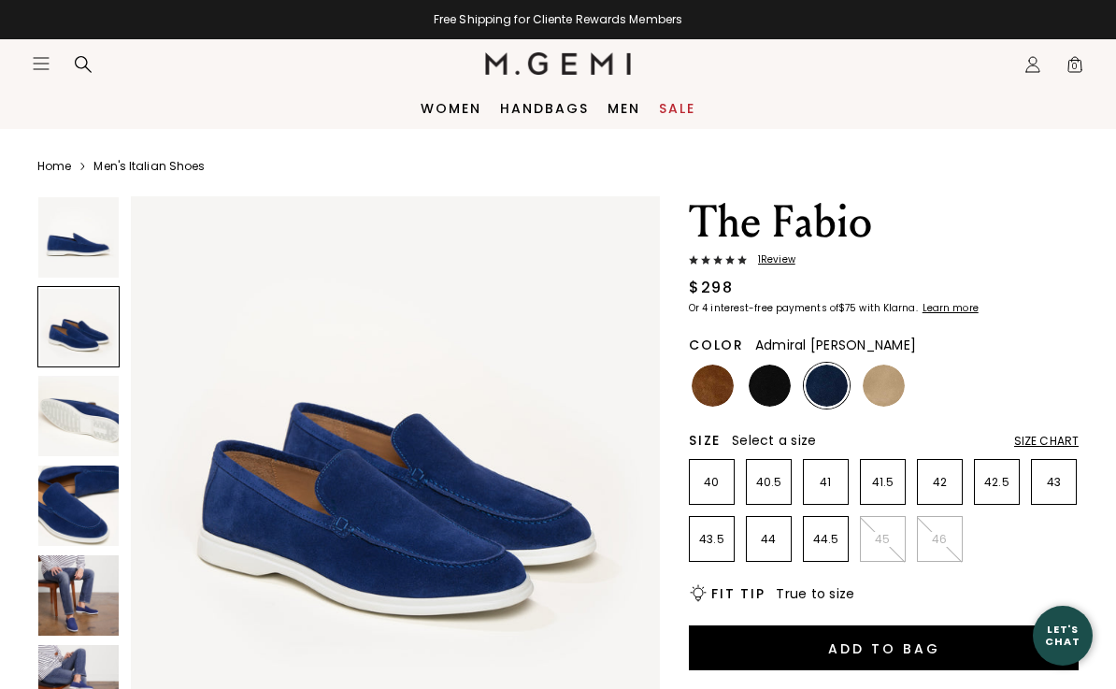
scroll to position [547, 0]
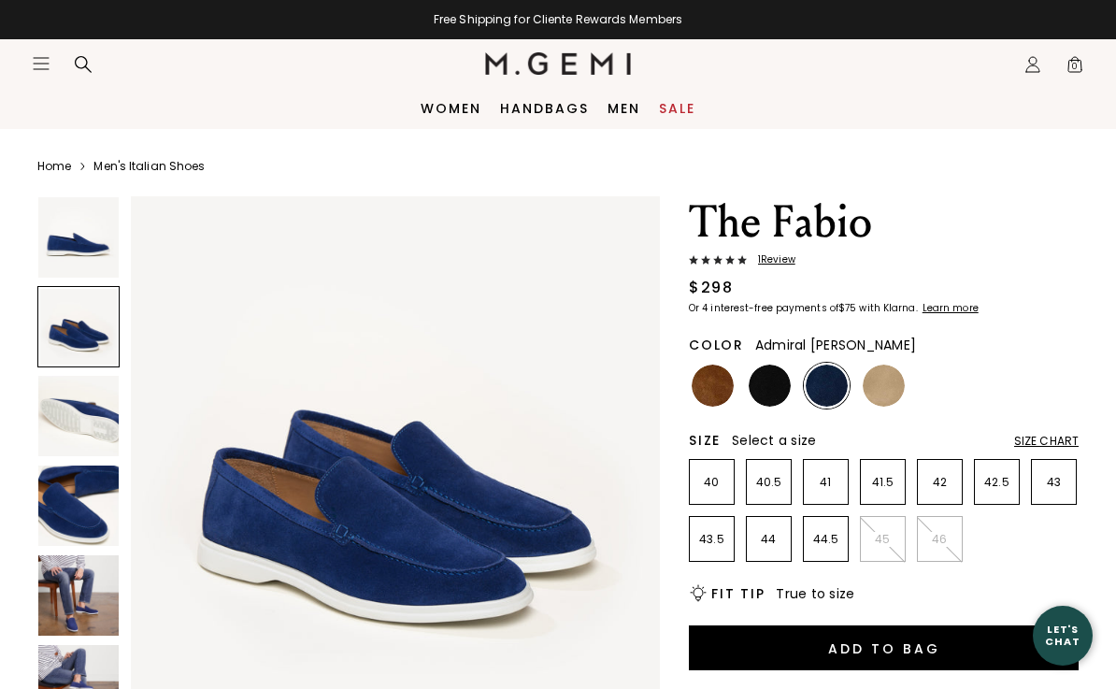
click at [64, 248] on img at bounding box center [78, 237] width 80 height 80
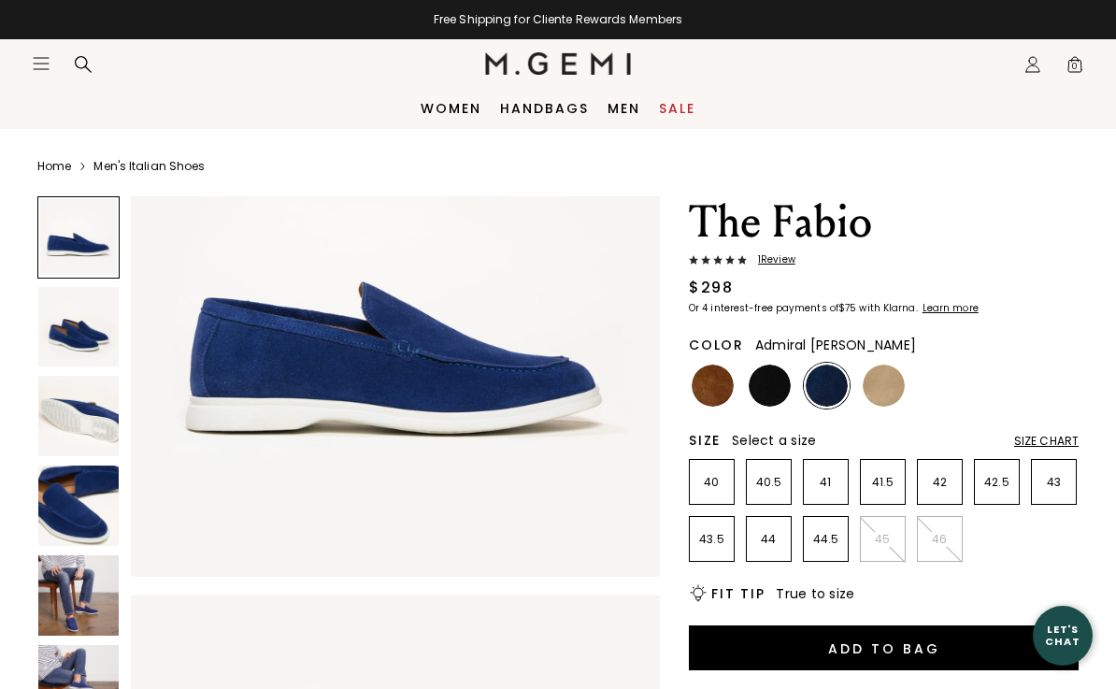
scroll to position [148, 0]
click at [72, 354] on img at bounding box center [78, 327] width 80 height 80
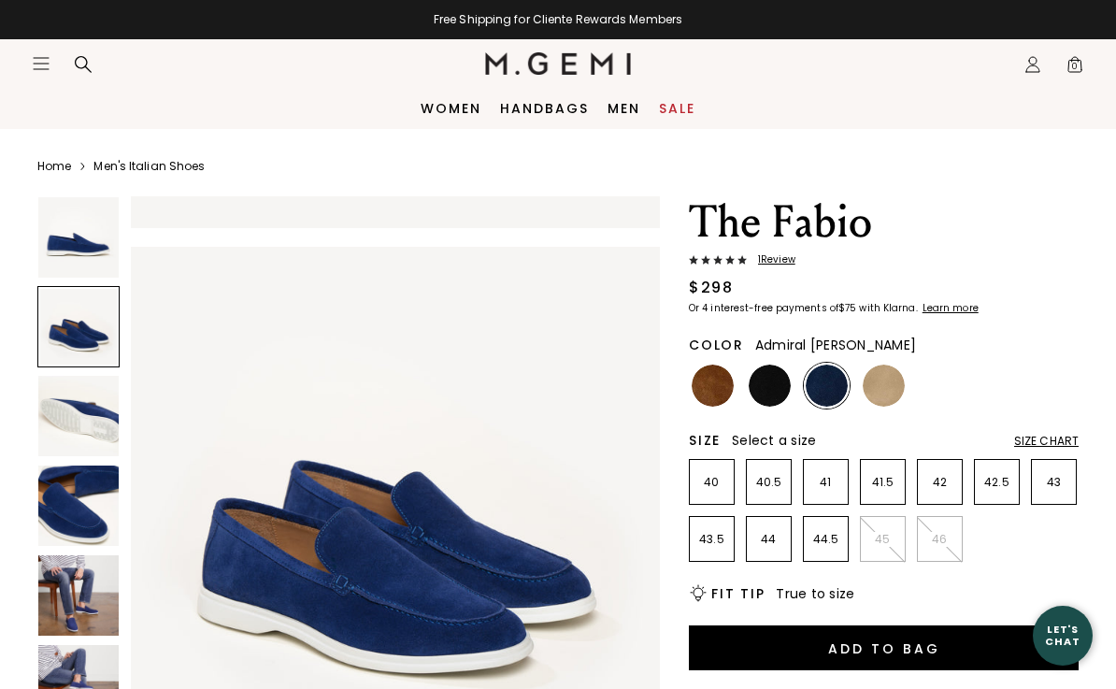
scroll to position [547, 0]
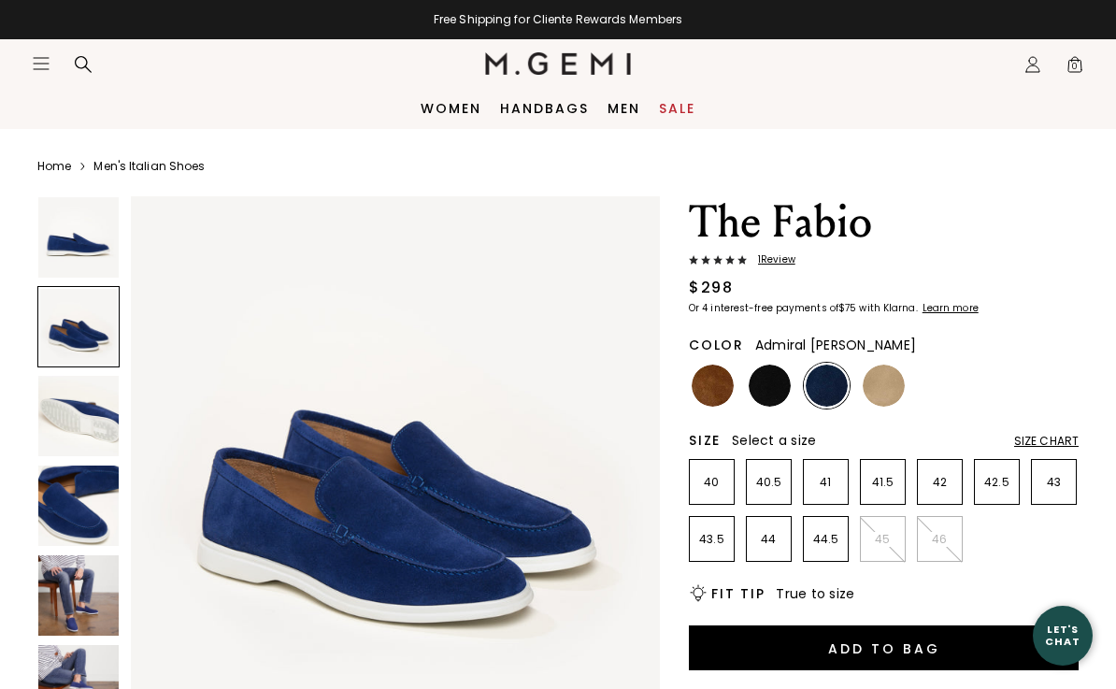
click at [69, 434] on img at bounding box center [78, 416] width 80 height 80
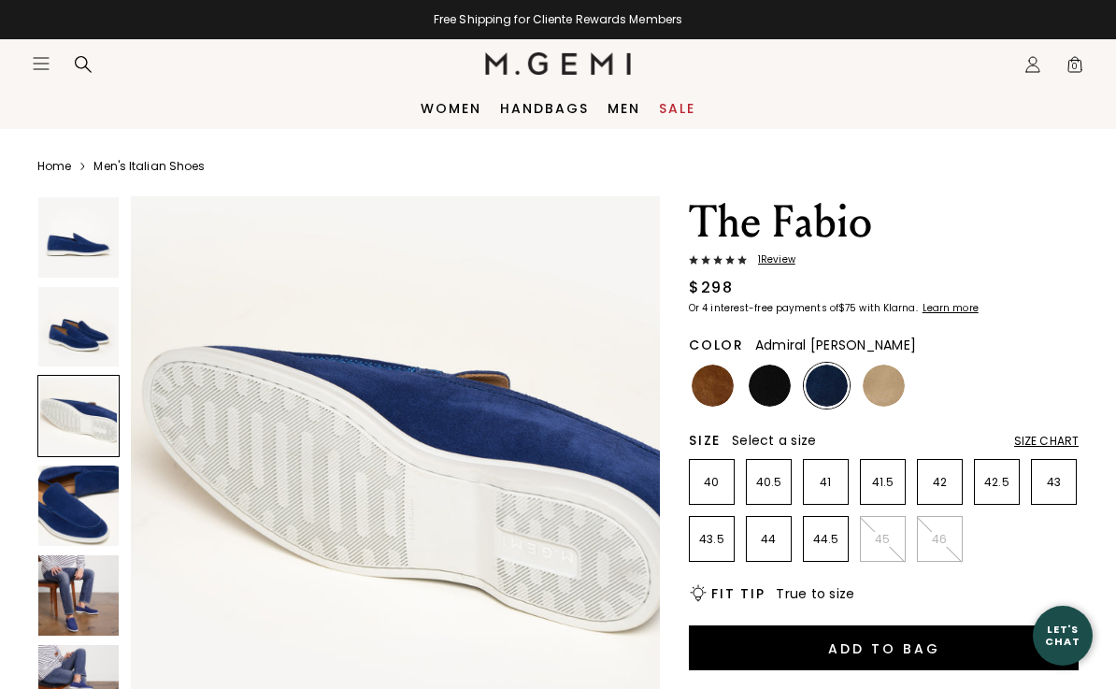
click at [61, 472] on img at bounding box center [78, 505] width 80 height 80
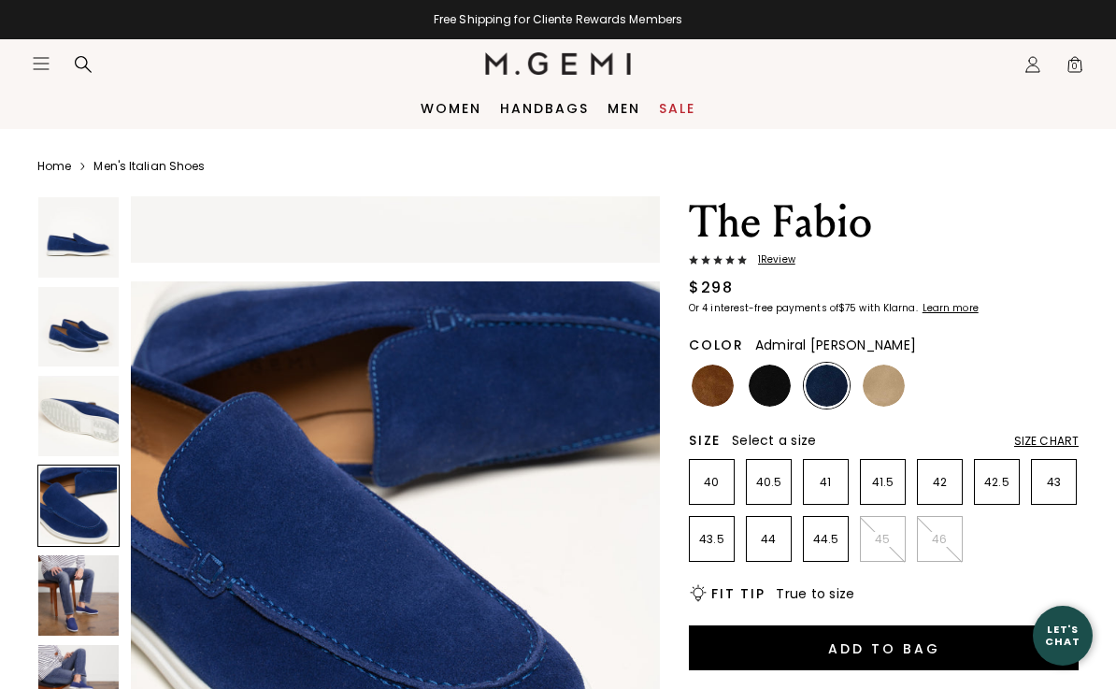
scroll to position [1643, 0]
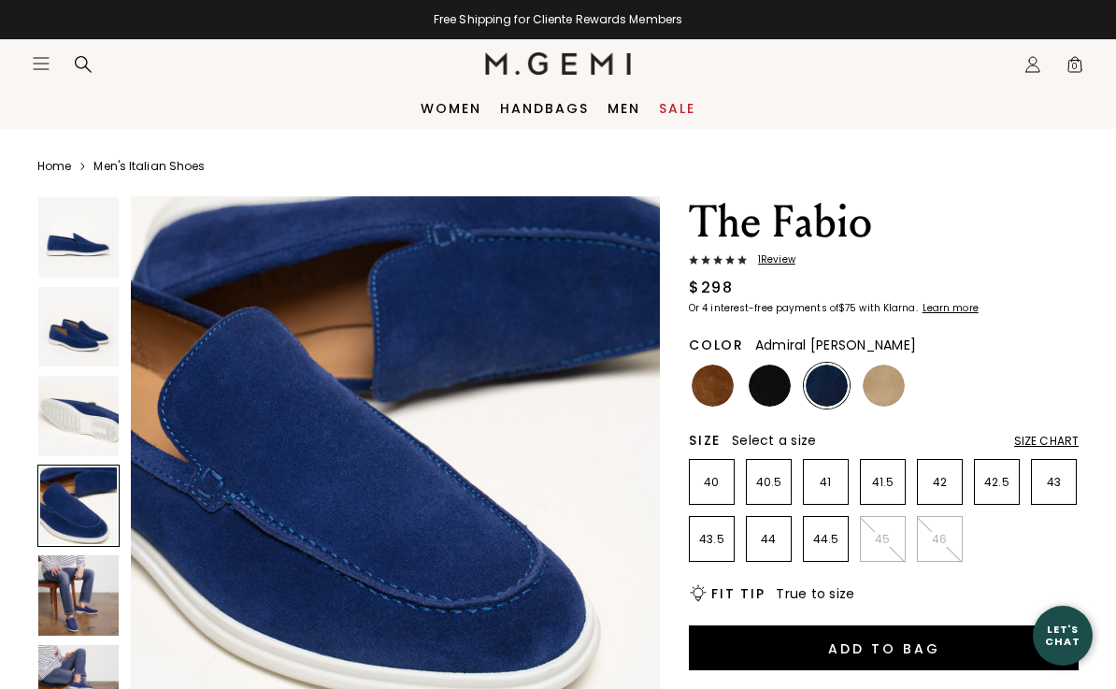
click at [62, 544] on div at bounding box center [78, 505] width 82 height 82
click at [64, 587] on img at bounding box center [78, 595] width 80 height 80
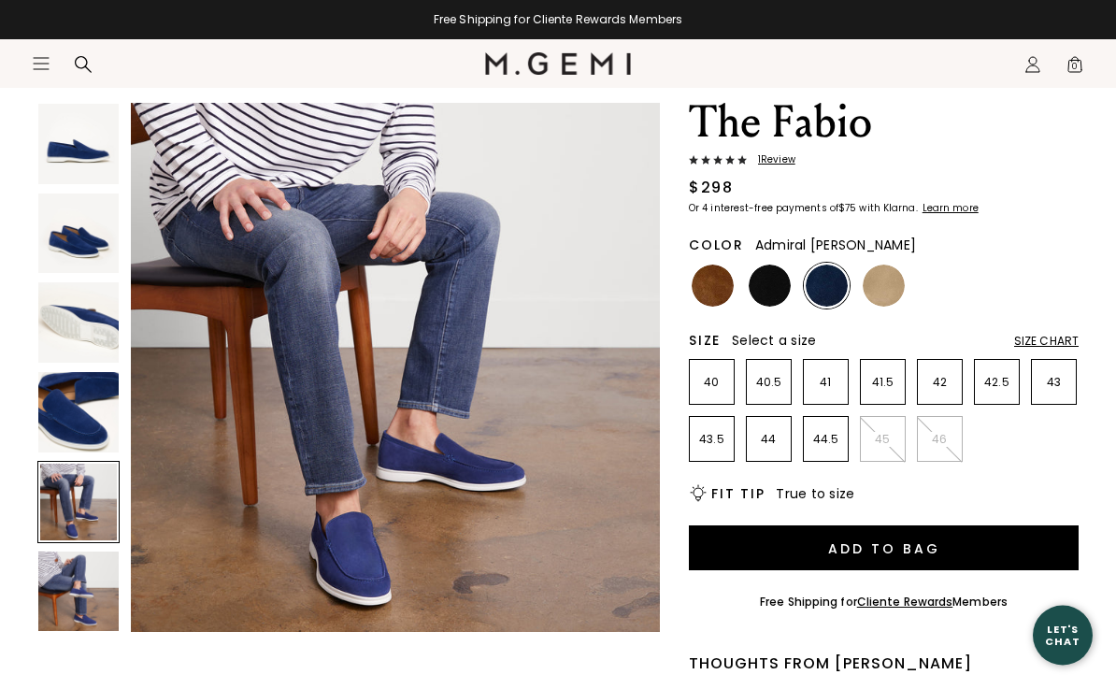
scroll to position [114, 0]
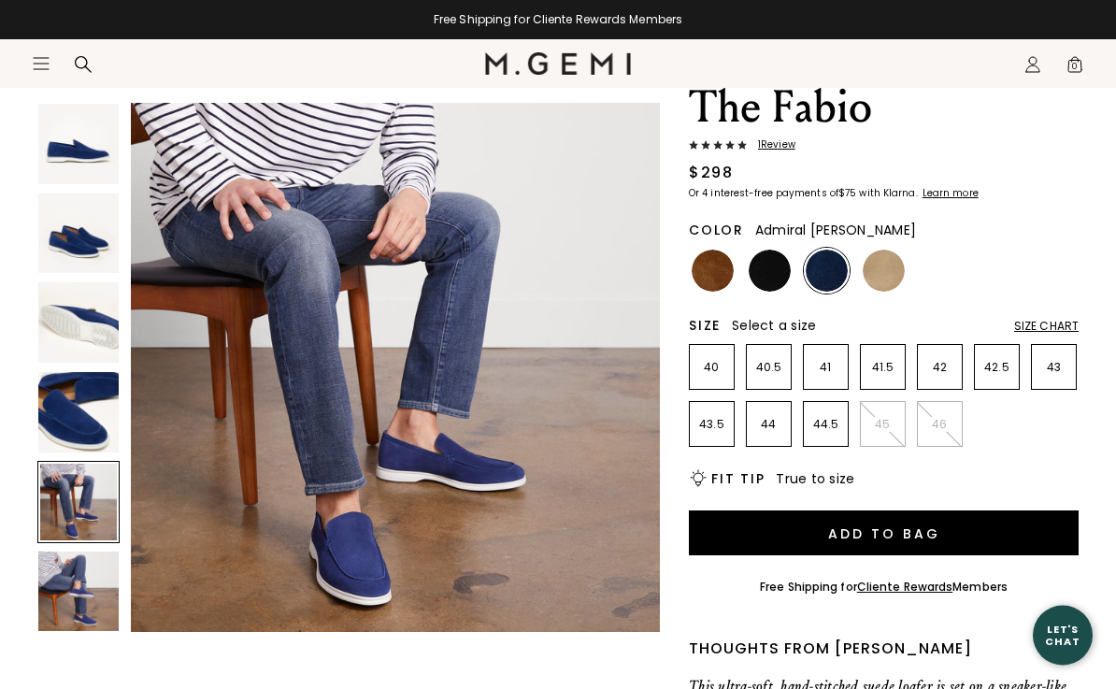
click at [55, 512] on div at bounding box center [78, 502] width 82 height 82
click at [55, 584] on img at bounding box center [78, 591] width 80 height 80
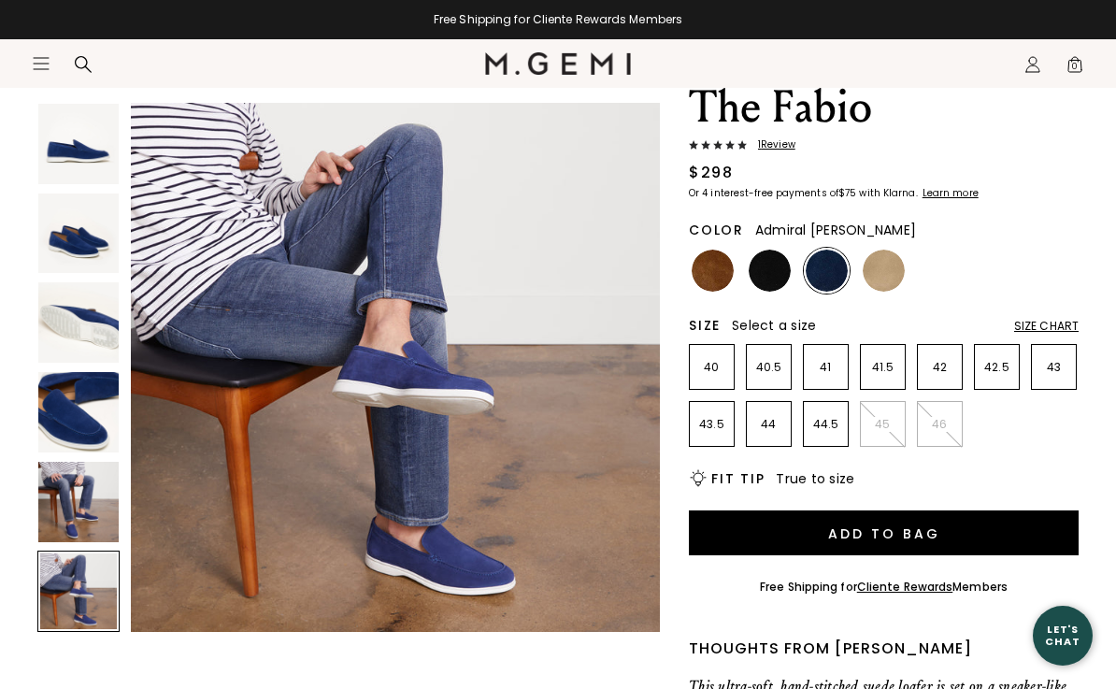
scroll to position [2738, 0]
click at [883, 266] on img at bounding box center [883, 270] width 42 height 42
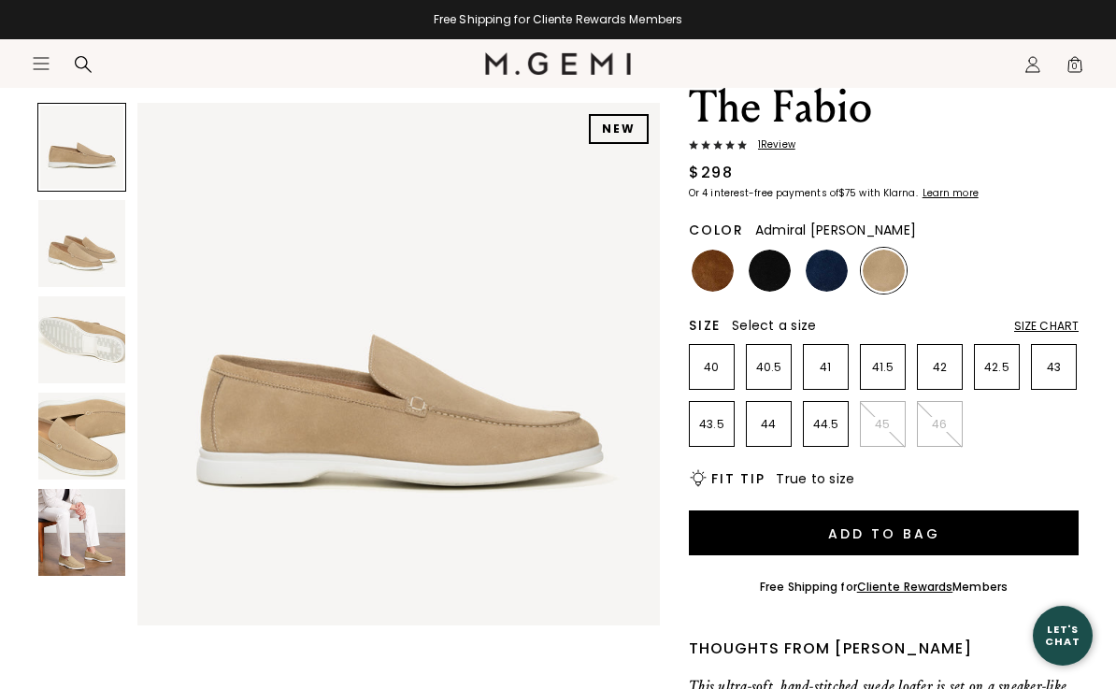
click at [823, 267] on img at bounding box center [826, 270] width 42 height 42
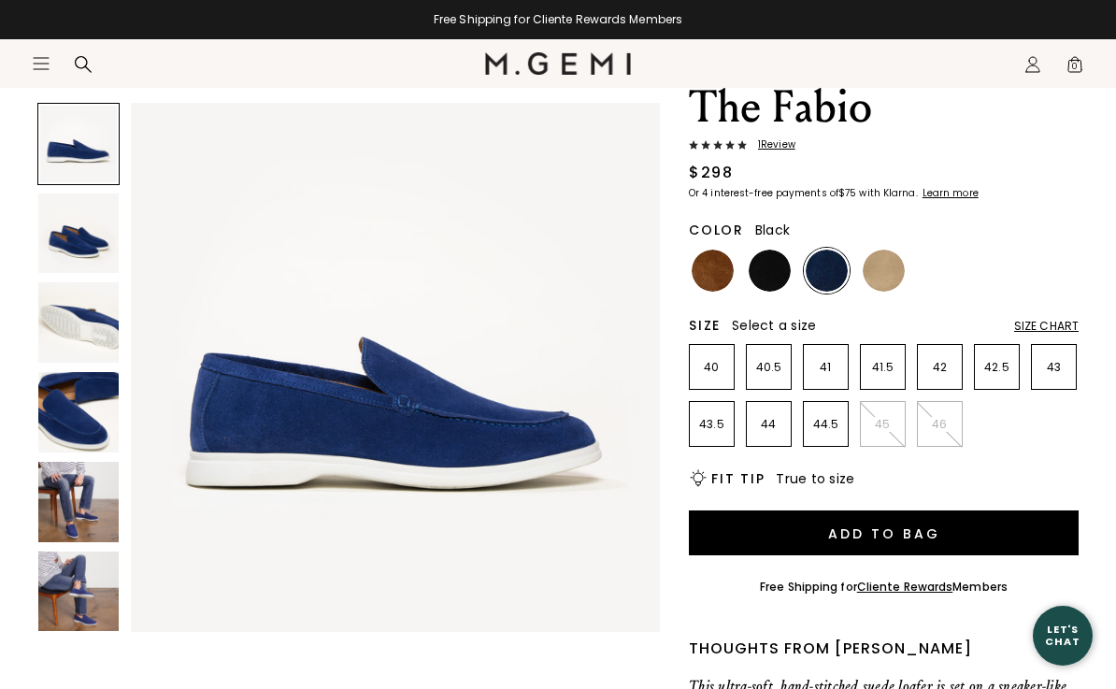
click at [763, 270] on img at bounding box center [769, 270] width 42 height 42
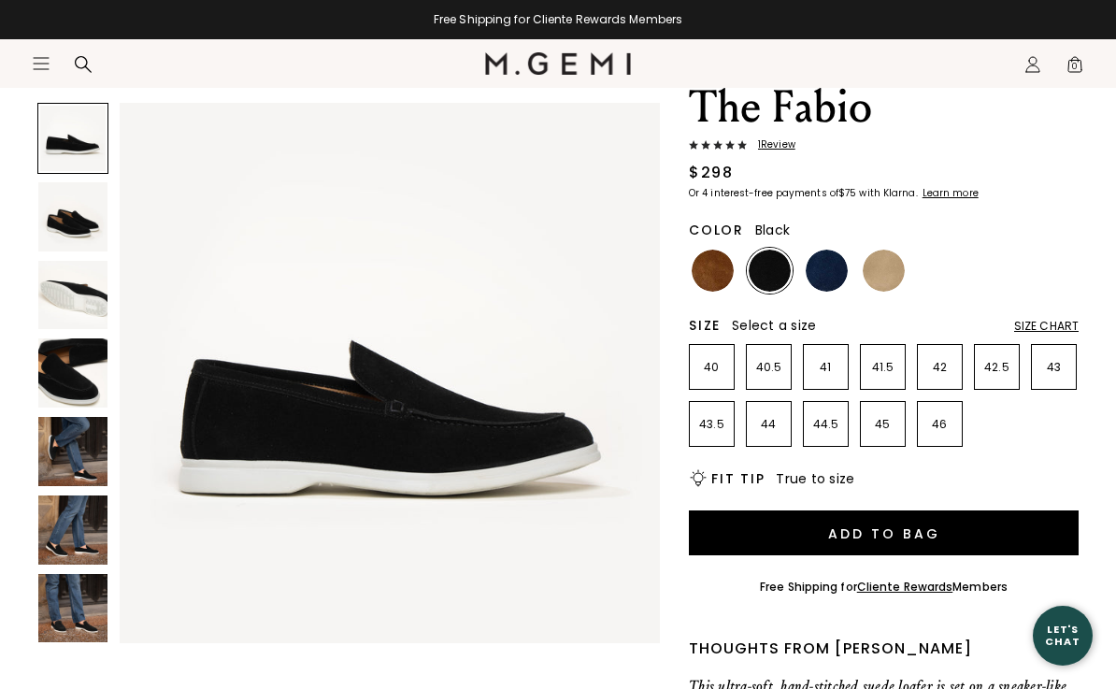
click at [708, 267] on img at bounding box center [712, 270] width 42 height 42
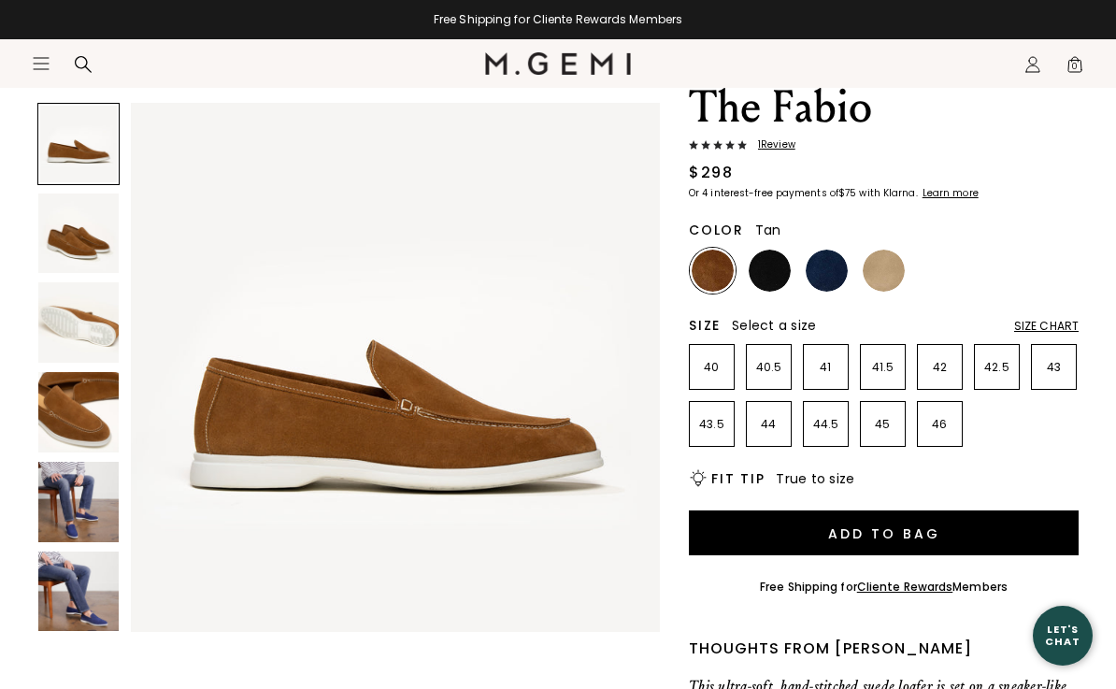
click at [762, 264] on img at bounding box center [769, 270] width 42 height 42
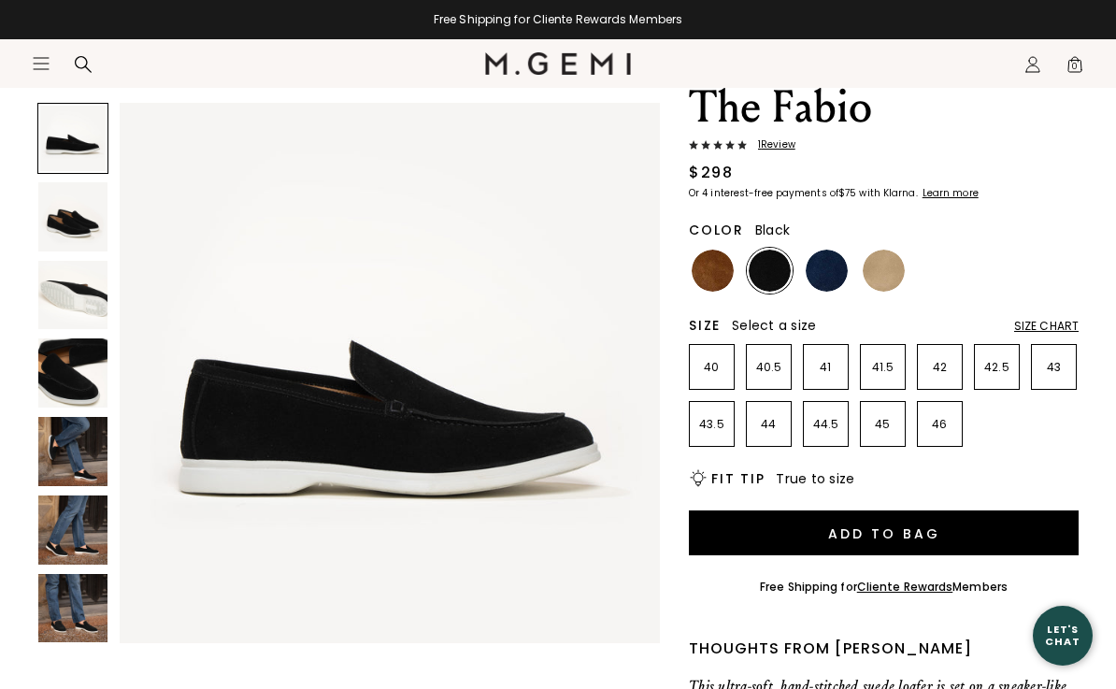
click at [70, 237] on img at bounding box center [72, 216] width 69 height 69
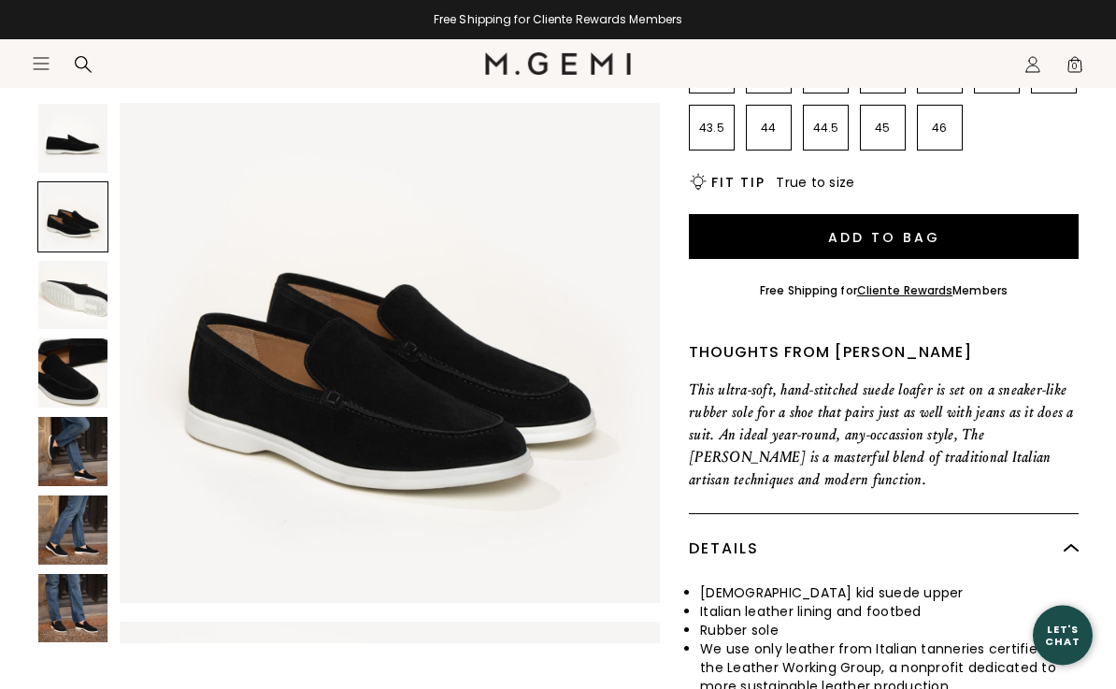
scroll to position [411, 0]
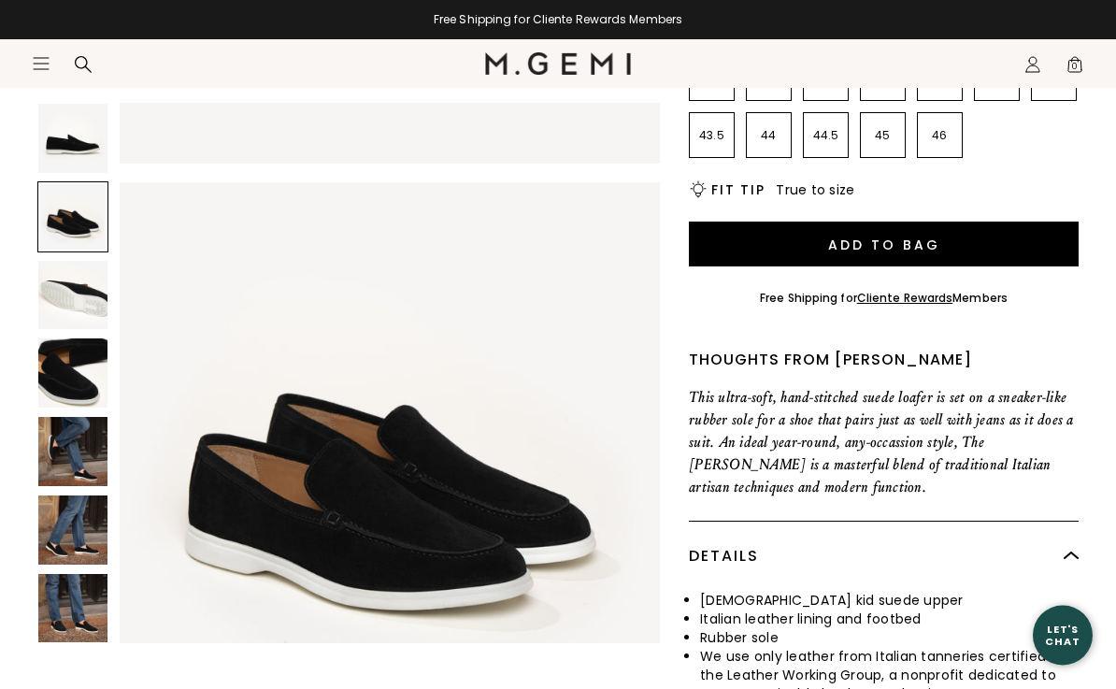
scroll to position [405, 0]
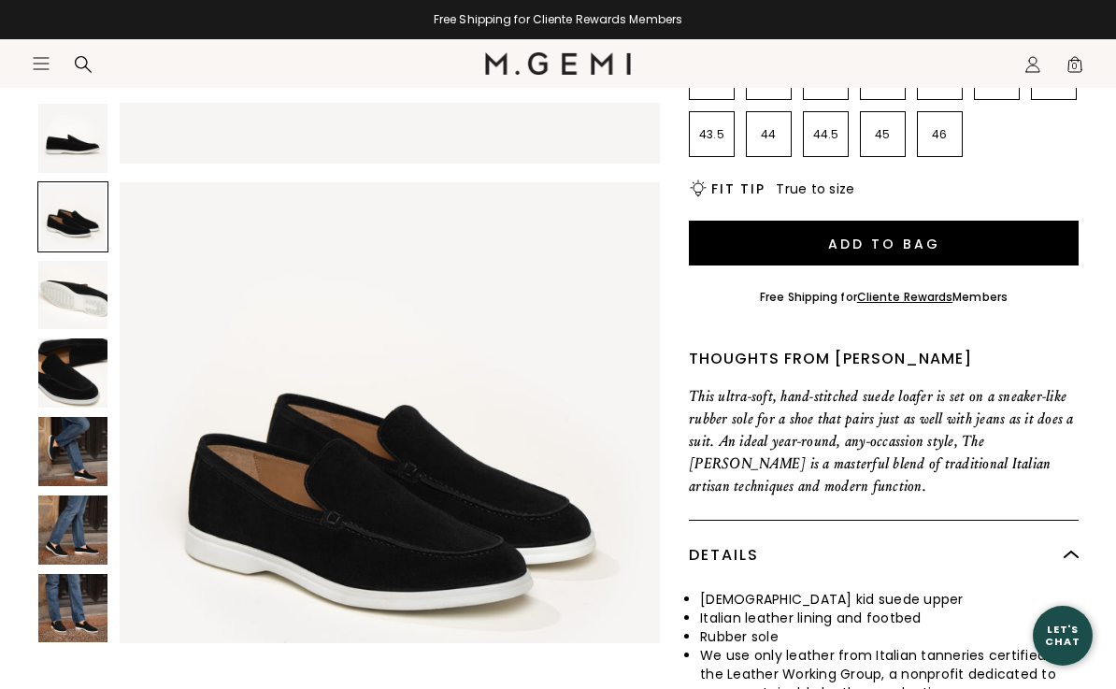
click at [61, 318] on img at bounding box center [72, 295] width 69 height 69
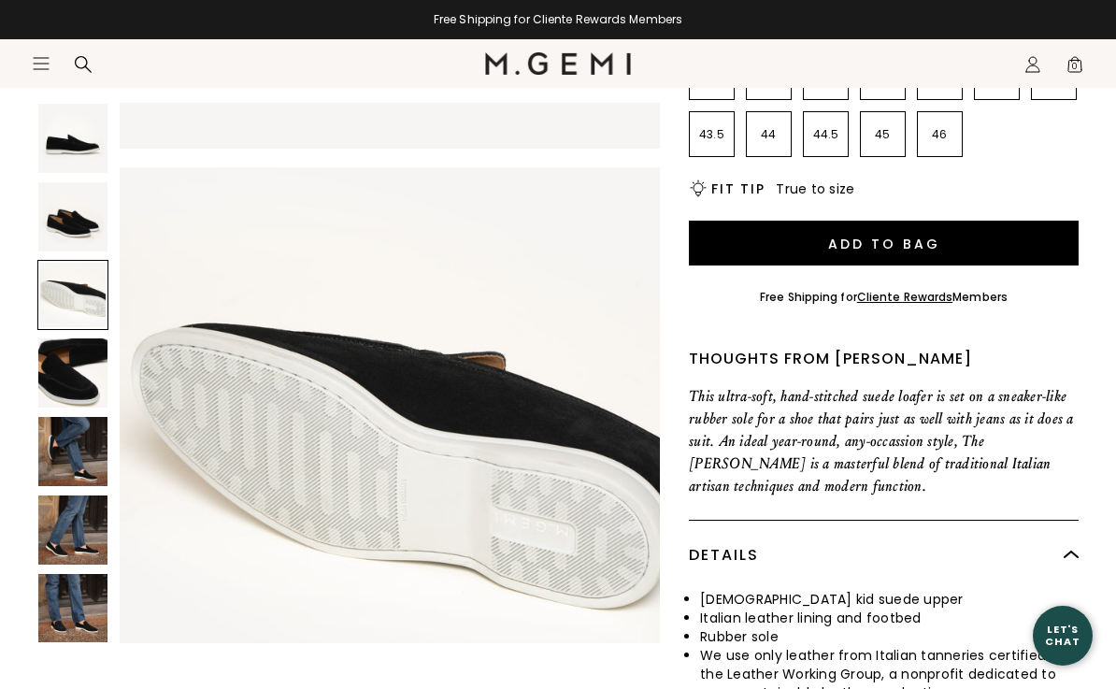
scroll to position [1118, 0]
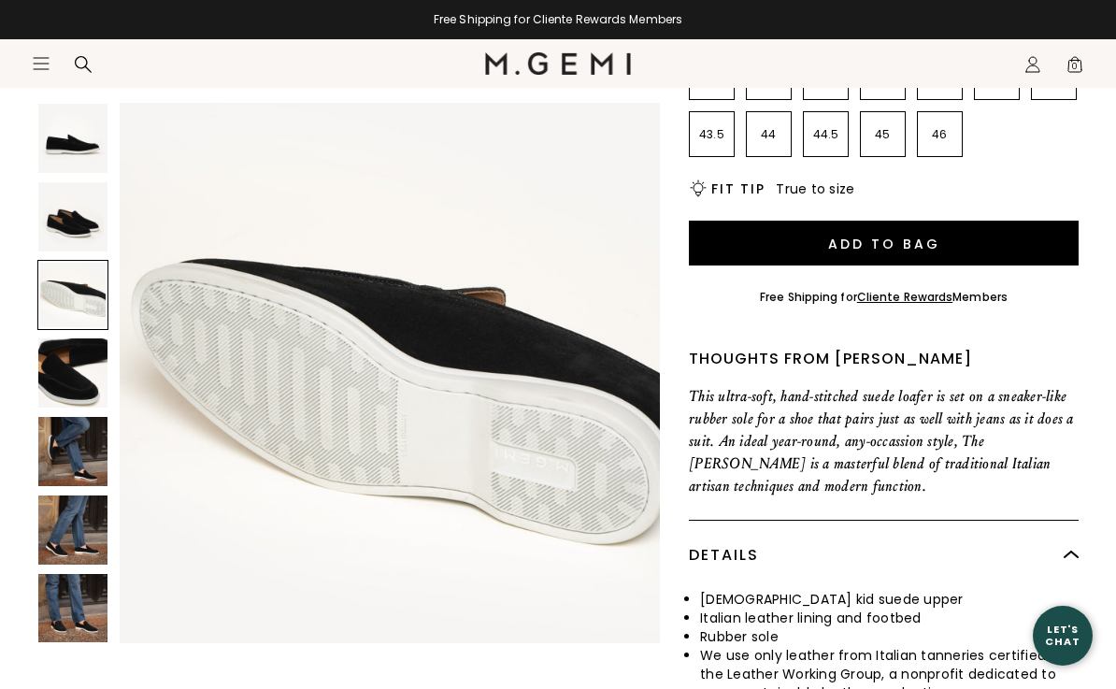
click at [66, 394] on img at bounding box center [72, 372] width 69 height 69
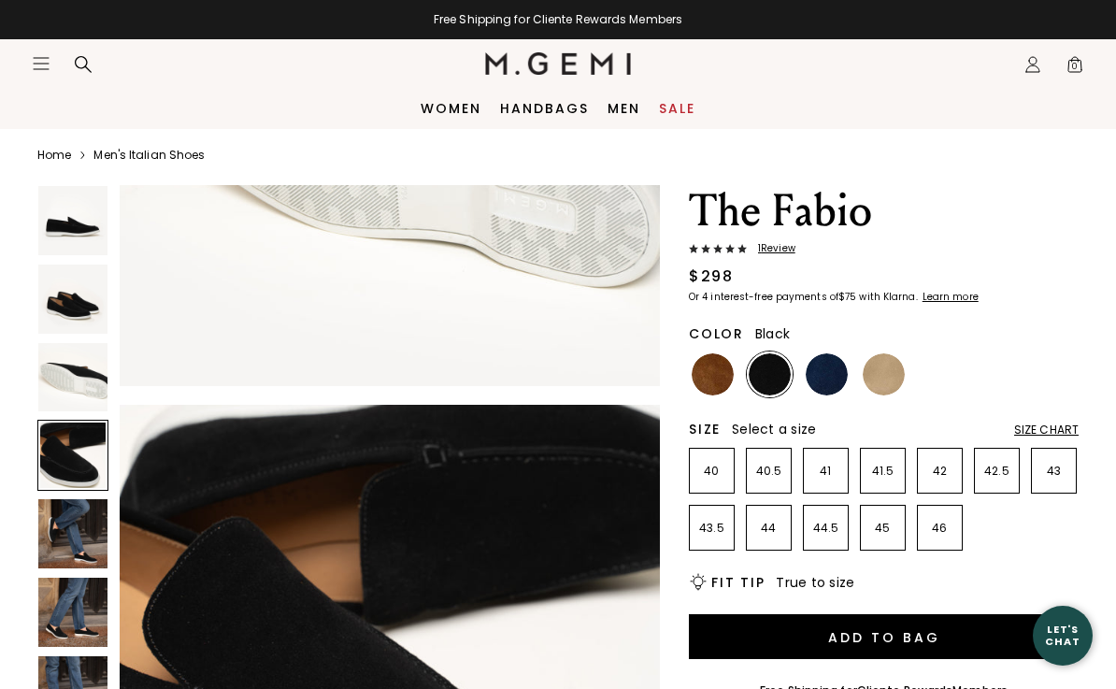
scroll to position [31, 0]
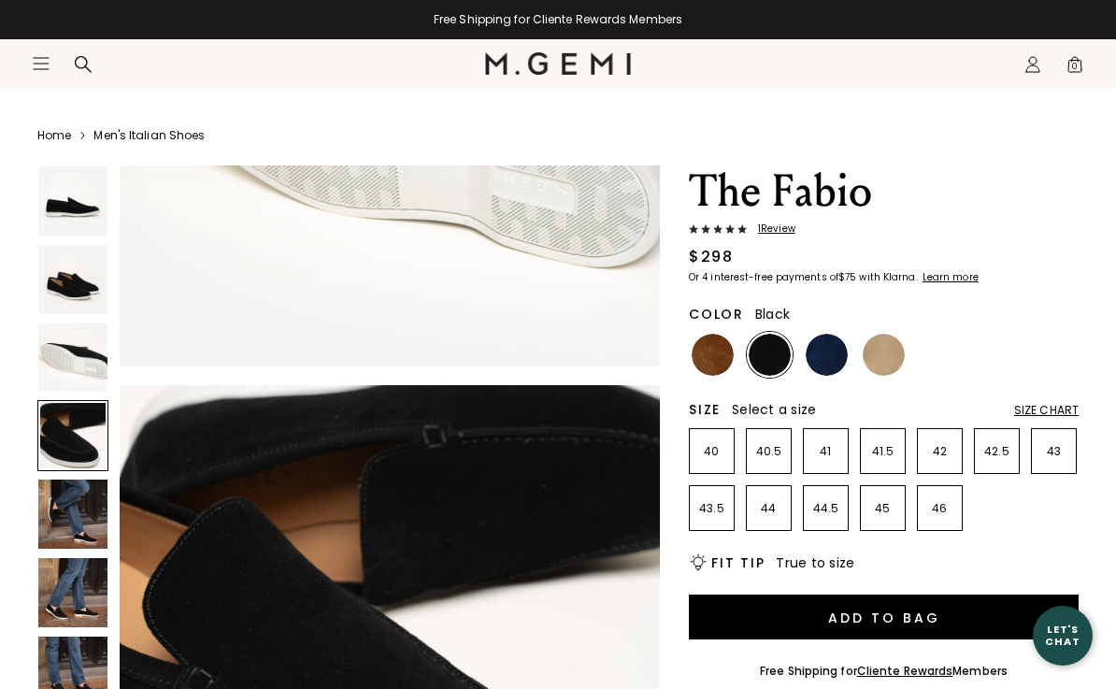
click at [1025, 415] on div "Size Chart" at bounding box center [1046, 410] width 64 height 15
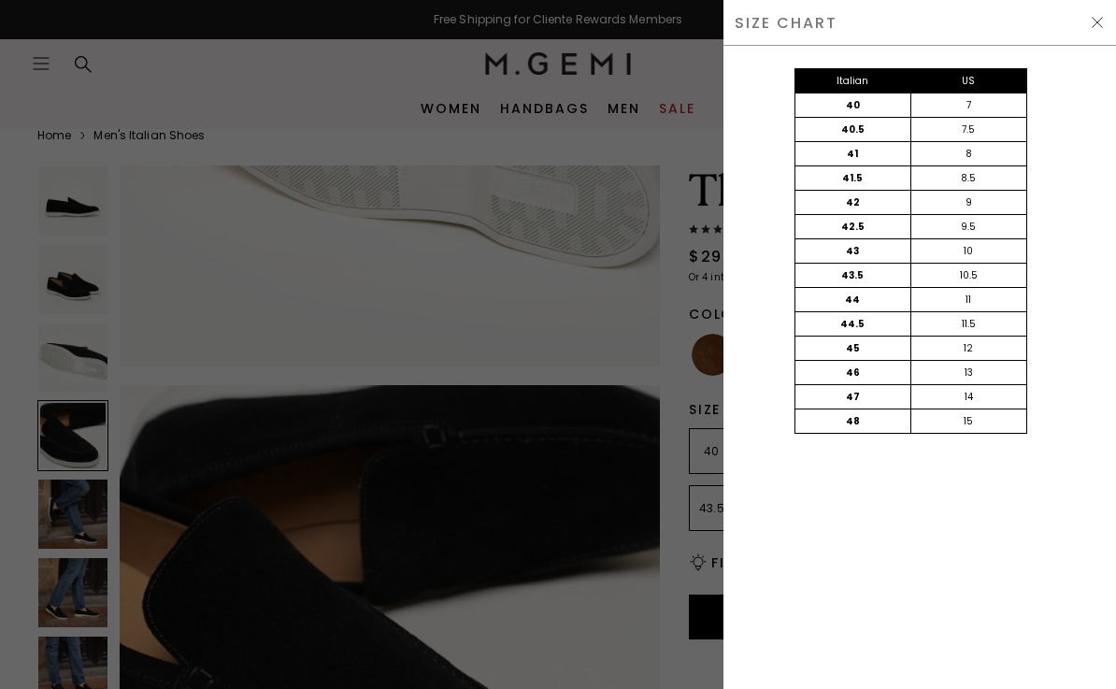
click at [1083, 17] on div "SIZE CHART" at bounding box center [919, 23] width 392 height 46
click at [1092, 27] on img at bounding box center [1096, 22] width 15 height 15
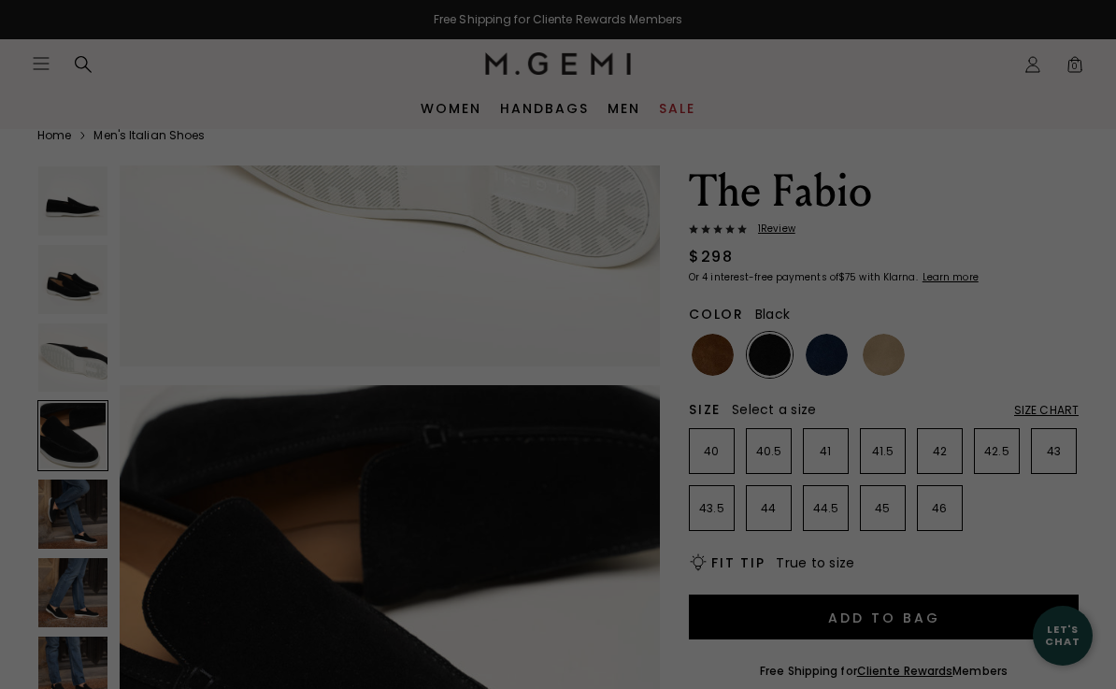
scroll to position [31, 0]
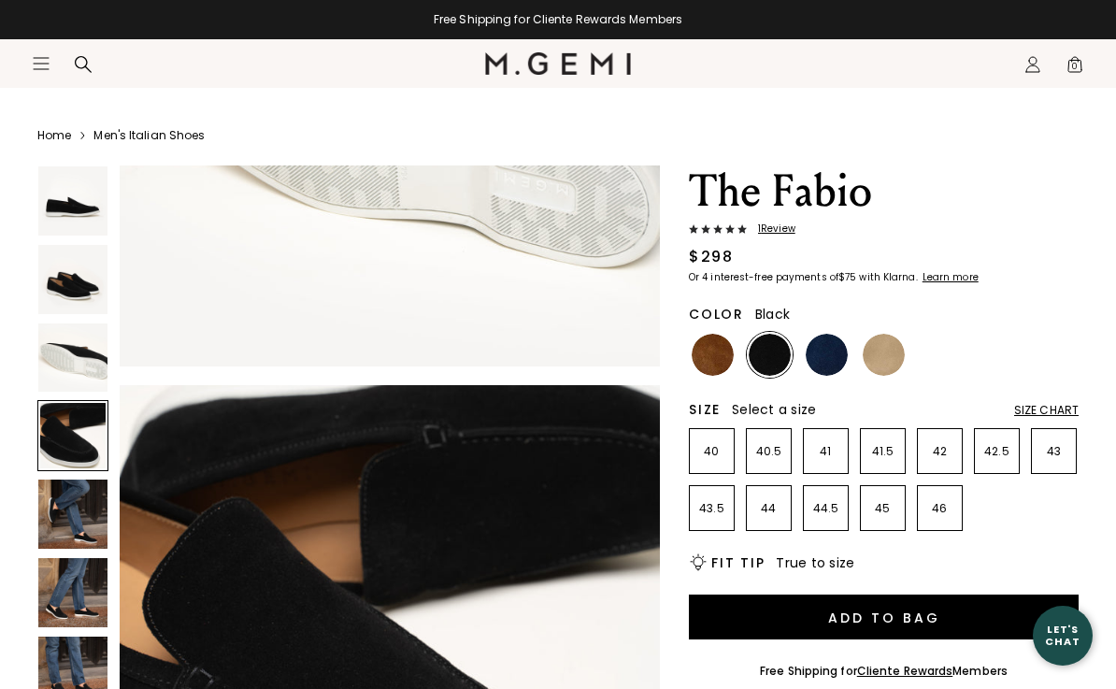
click at [698, 352] on img at bounding box center [712, 355] width 42 height 42
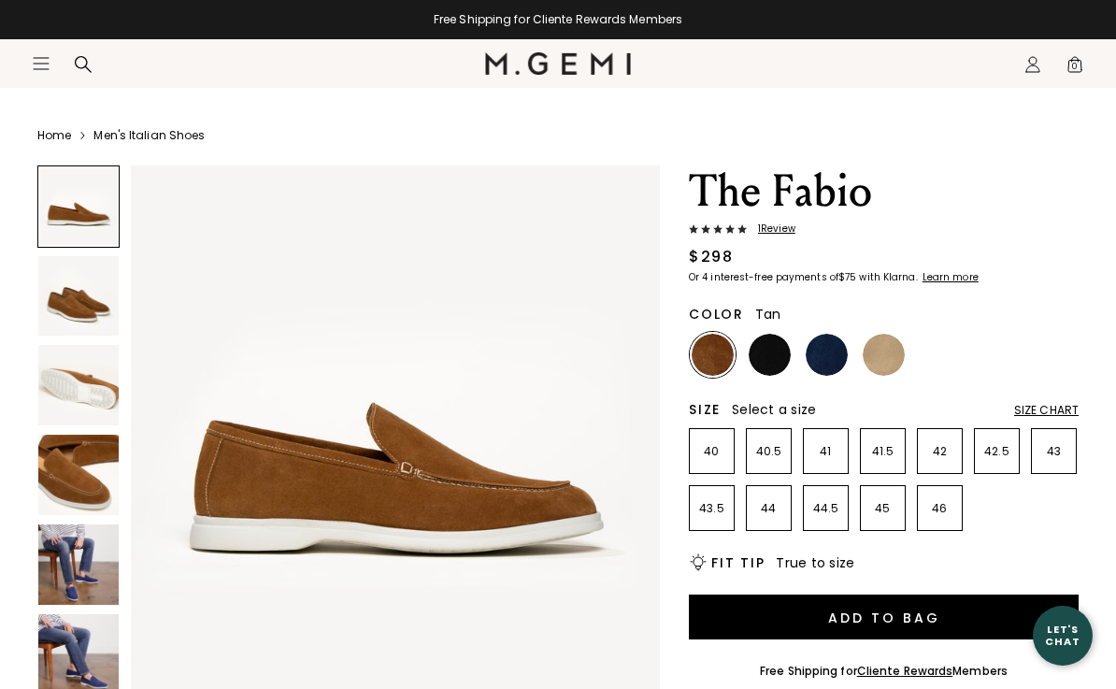
click at [770, 351] on img at bounding box center [769, 355] width 42 height 42
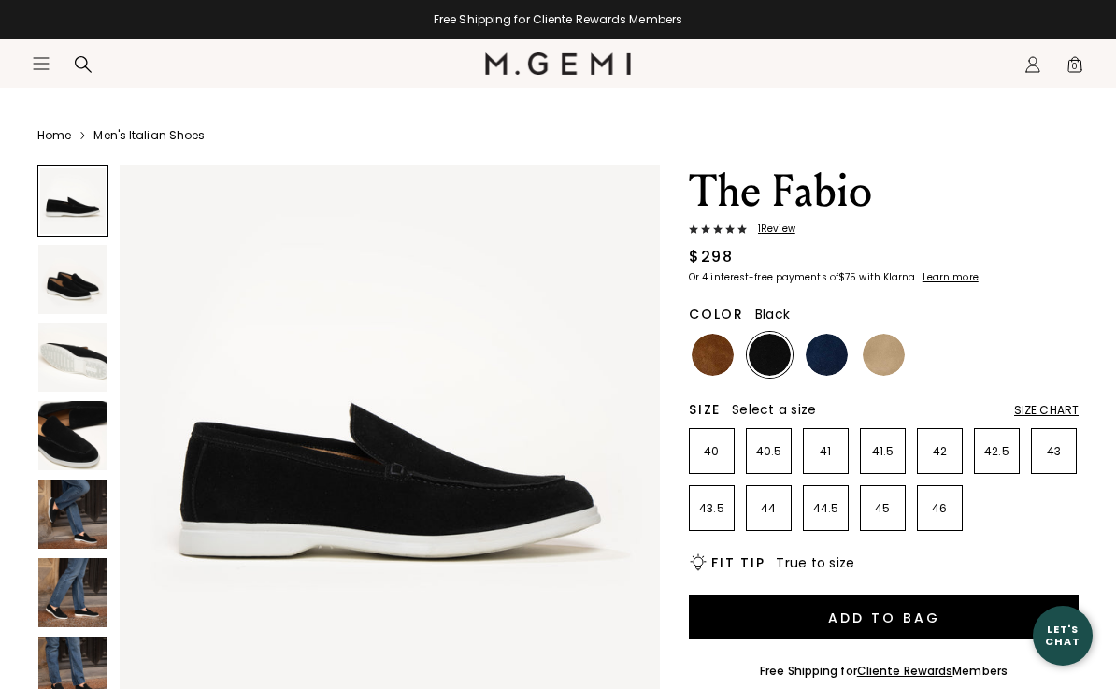
click at [823, 357] on img at bounding box center [826, 355] width 42 height 42
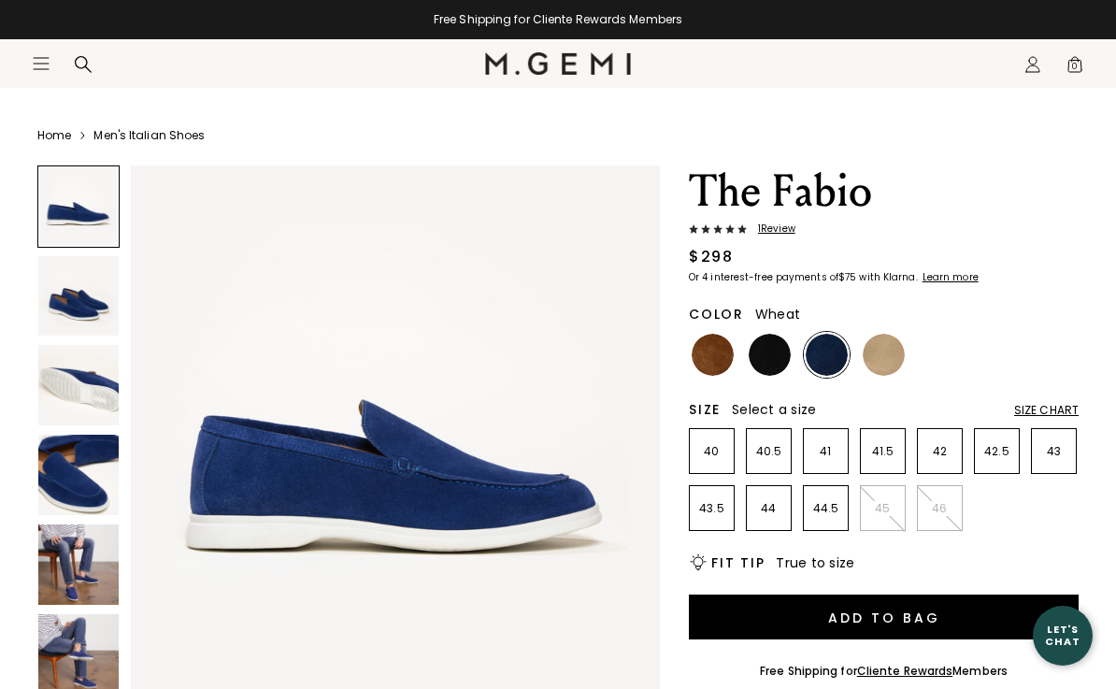
click at [889, 357] on img at bounding box center [883, 355] width 42 height 42
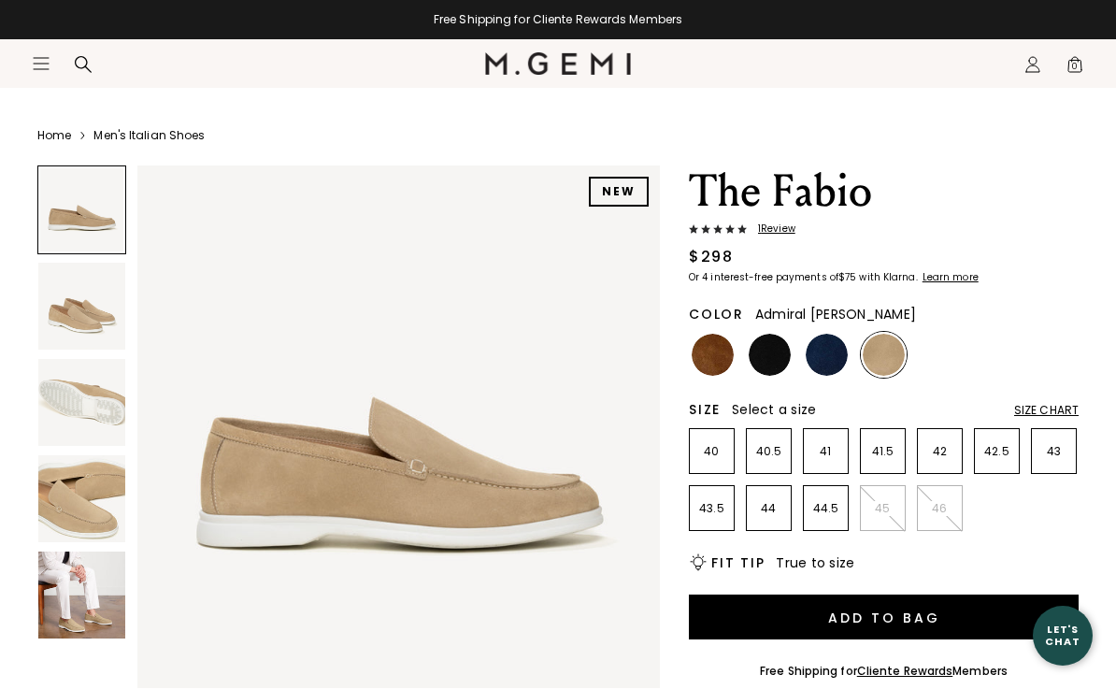
click at [820, 360] on img at bounding box center [826, 355] width 42 height 42
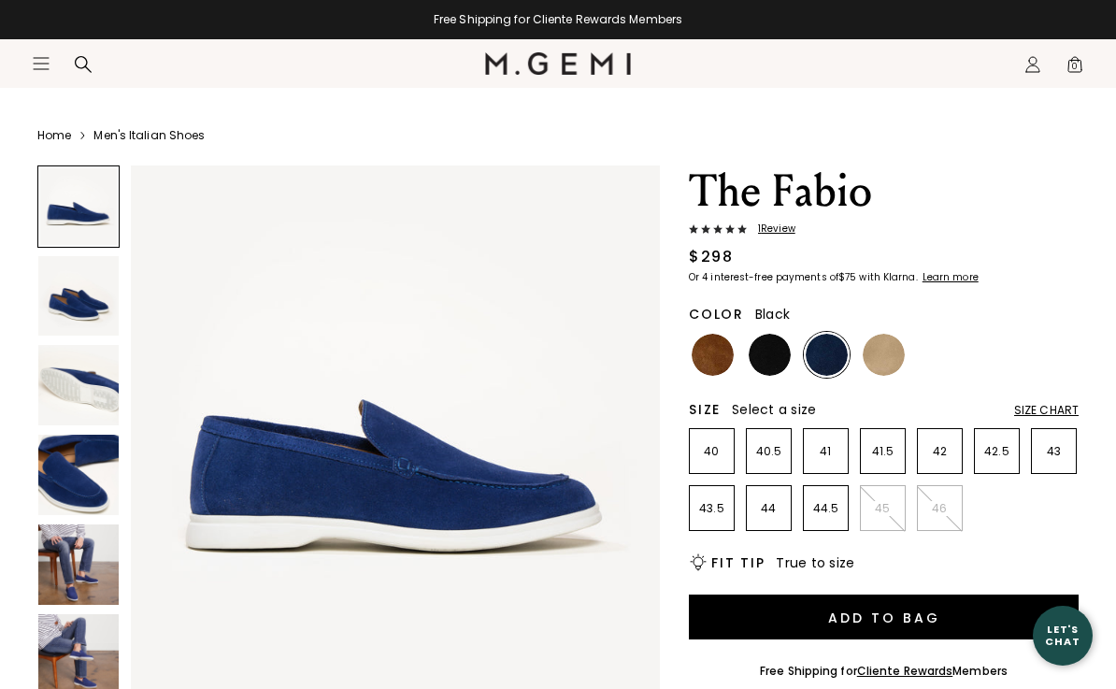
click at [760, 343] on img at bounding box center [769, 355] width 42 height 42
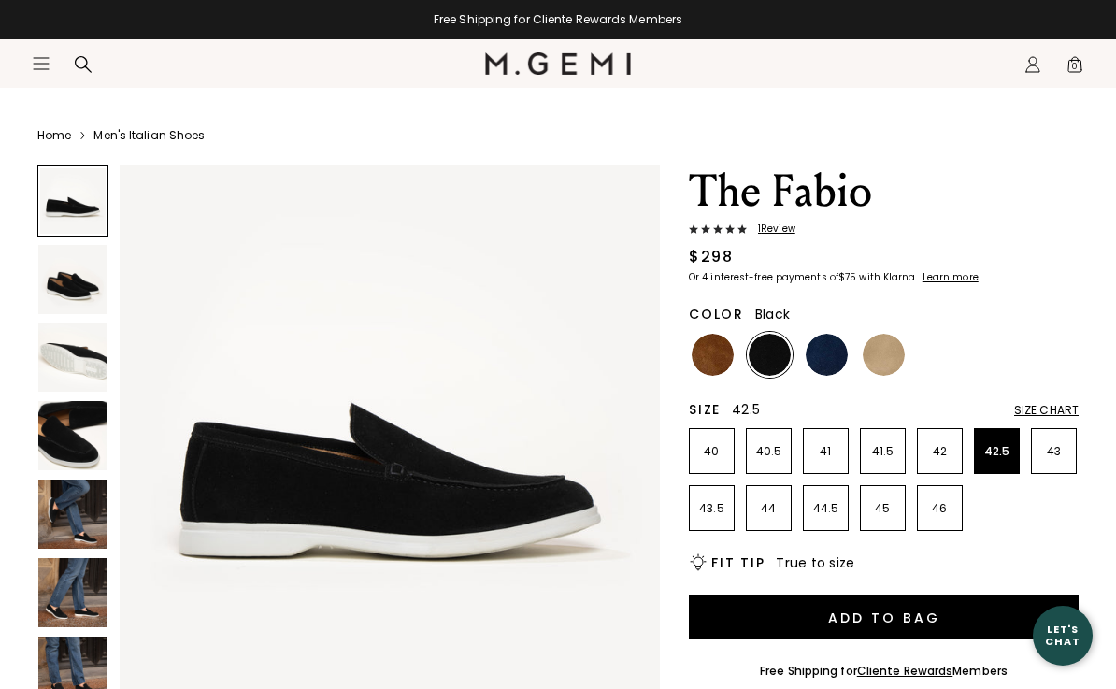
click at [991, 453] on p "42.5" at bounding box center [996, 451] width 44 height 15
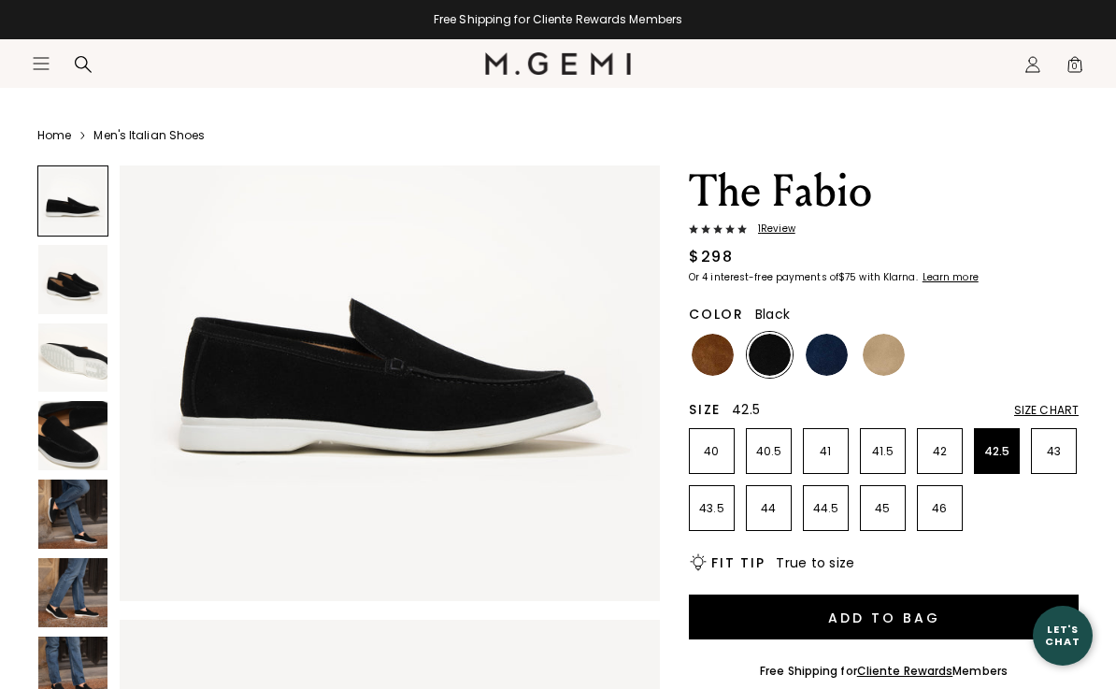
scroll to position [138, 0]
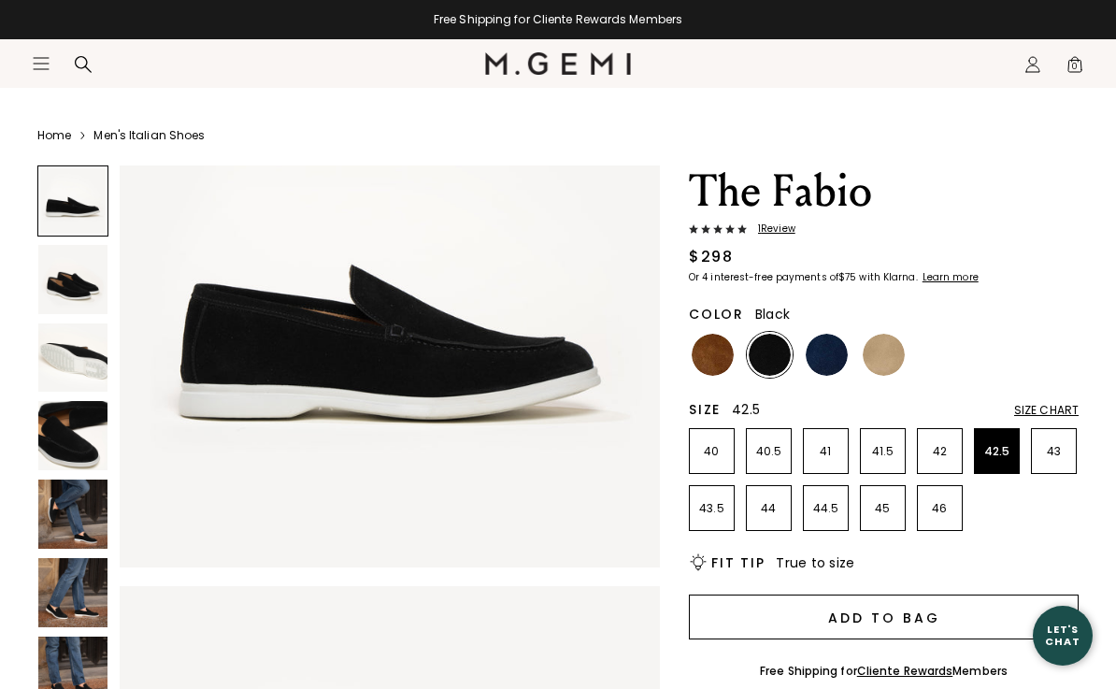
click at [761, 618] on button "Add to Bag" at bounding box center [884, 616] width 390 height 45
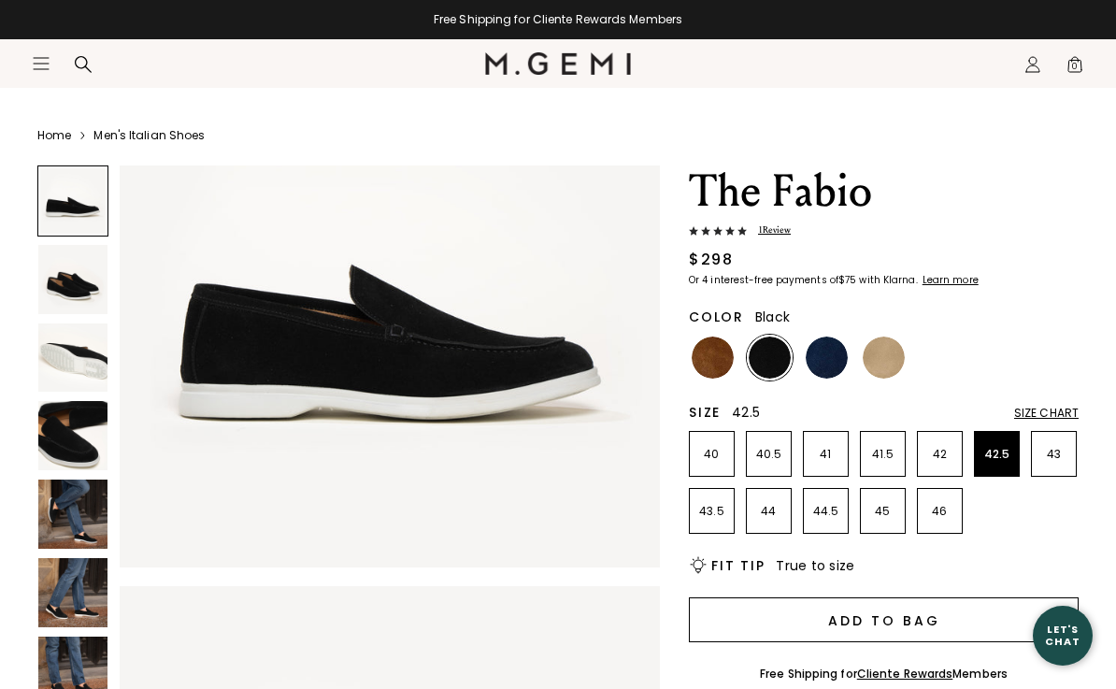
scroll to position [0, 0]
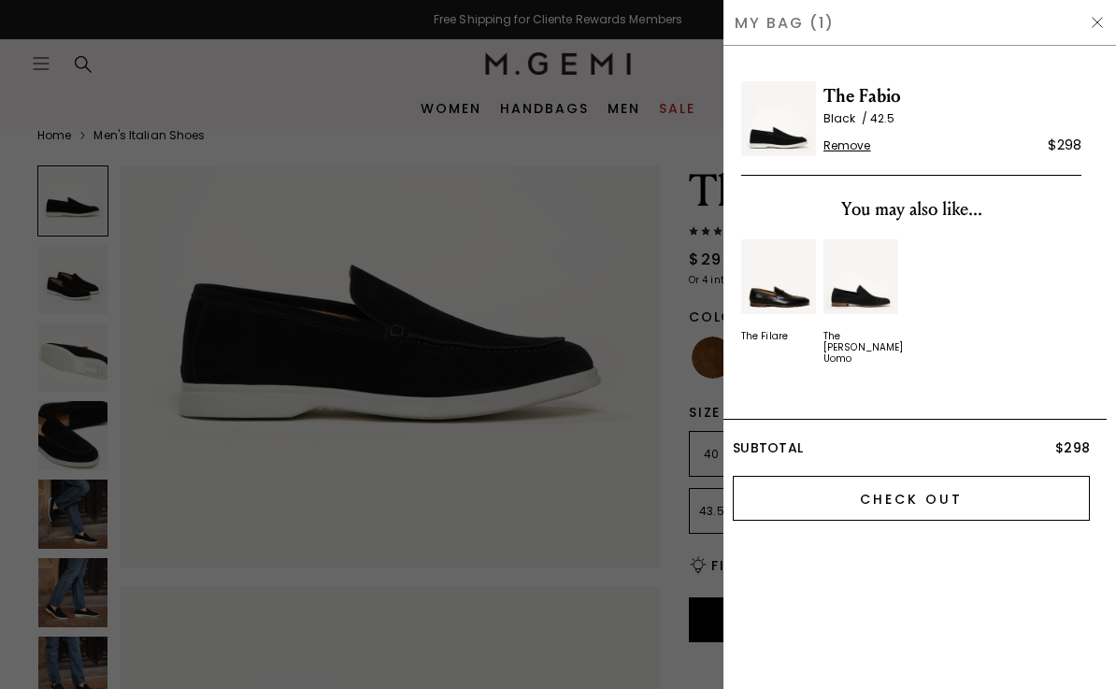
click at [793, 478] on input "Check Out" at bounding box center [910, 498] width 357 height 45
